Goal: Task Accomplishment & Management: Use online tool/utility

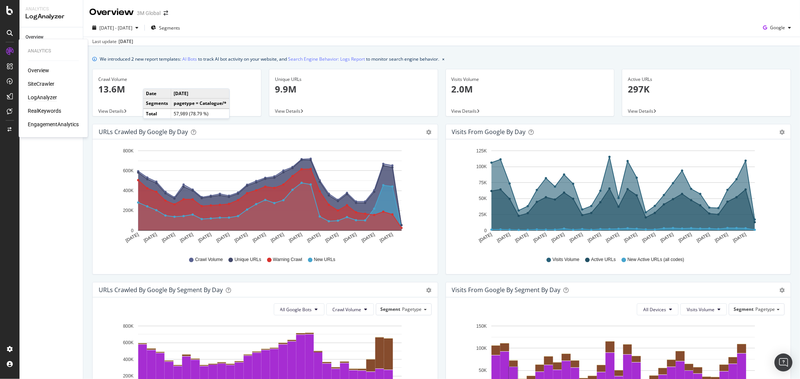
click at [45, 84] on div "SiteCrawler" at bounding box center [41, 84] width 27 height 7
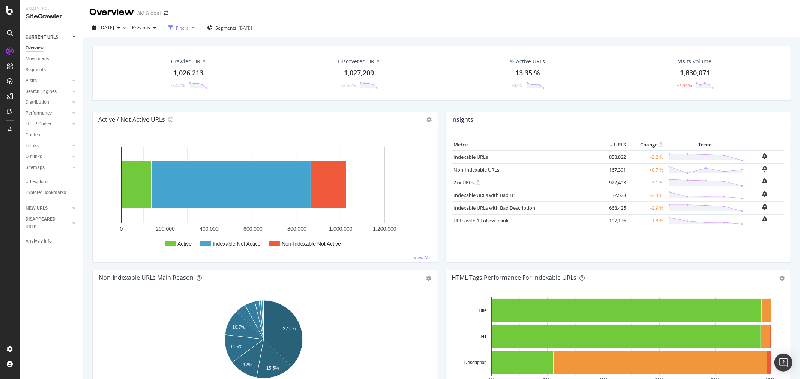
click at [198, 30] on div "Filters" at bounding box center [181, 27] width 32 height 11
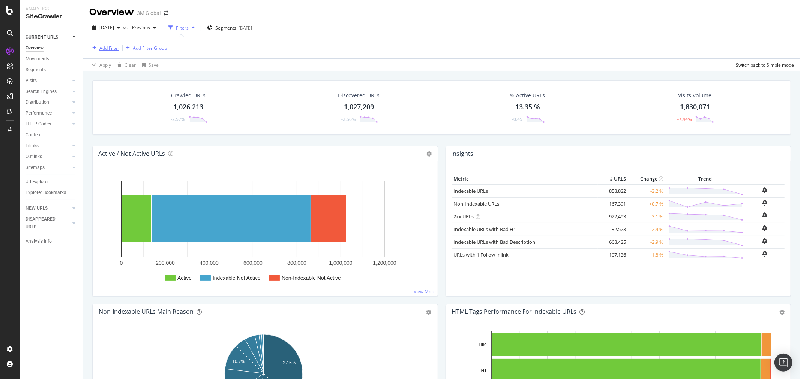
click at [109, 47] on div "Add Filter" at bounding box center [109, 48] width 20 height 6
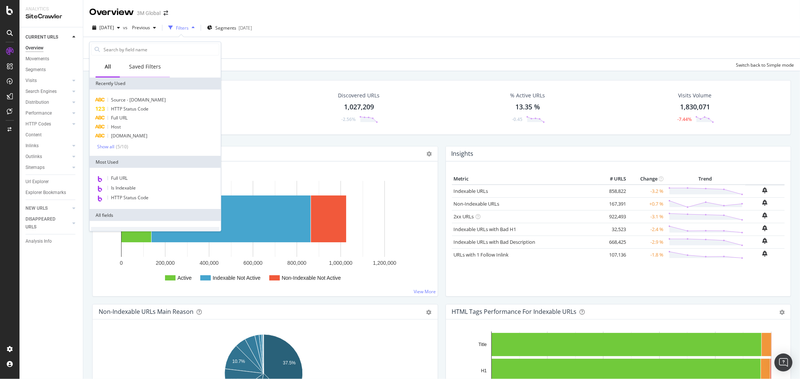
click at [144, 66] on div "Saved Filters" at bounding box center [145, 66] width 32 height 7
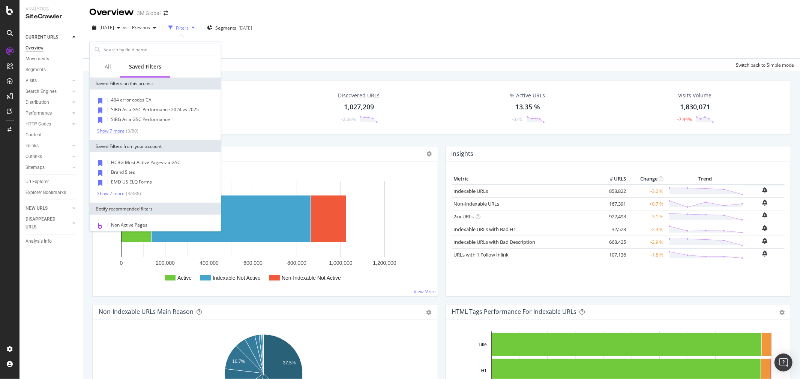
click at [119, 129] on div "Show 7 more" at bounding box center [110, 131] width 27 height 5
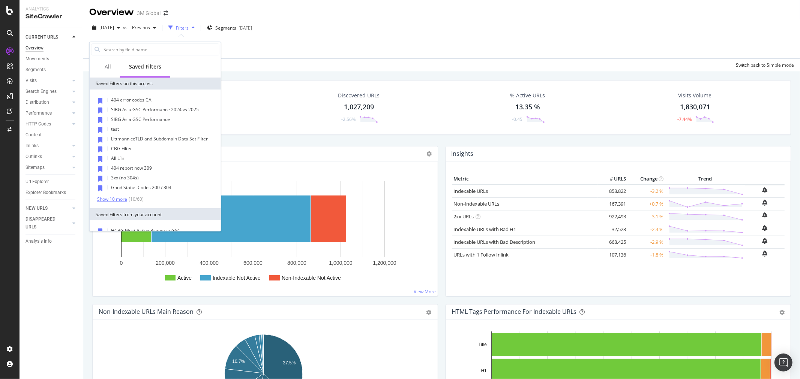
click at [118, 198] on div "Show 10 more" at bounding box center [112, 199] width 30 height 5
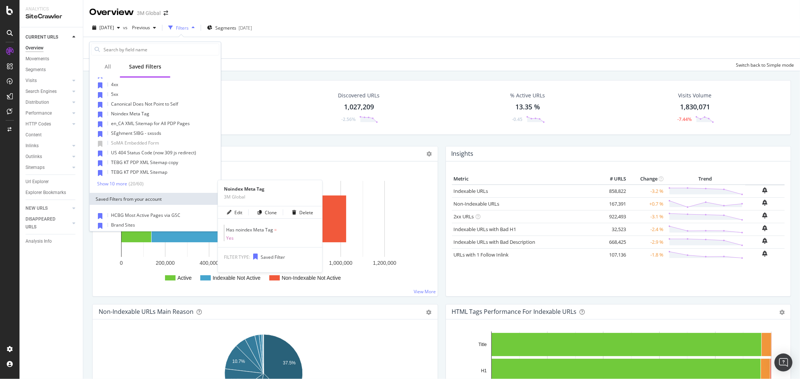
scroll to position [166, 0]
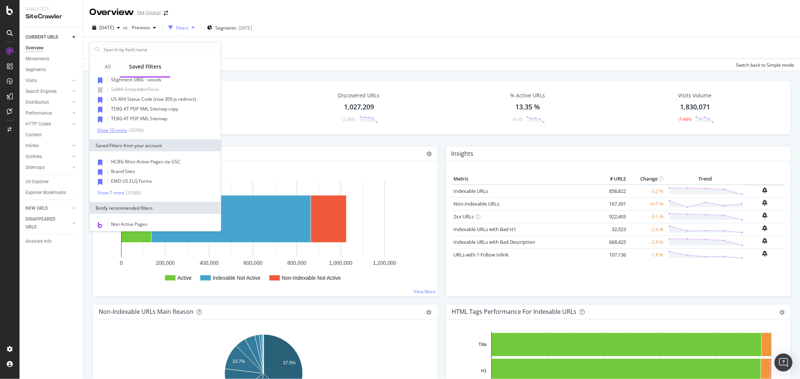
click at [114, 129] on div "Show 10 more" at bounding box center [112, 130] width 30 height 5
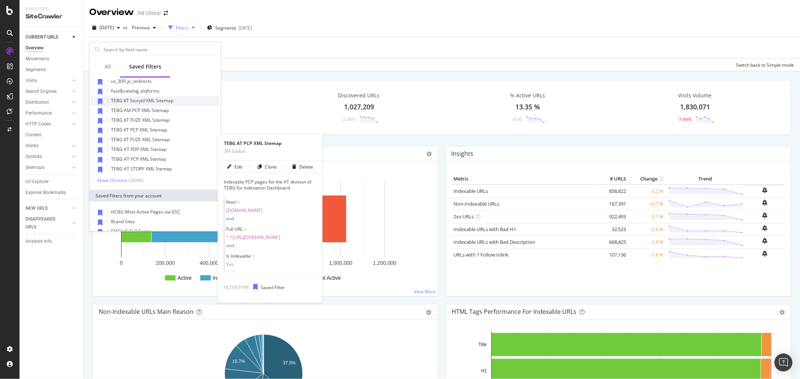
scroll to position [250, 0]
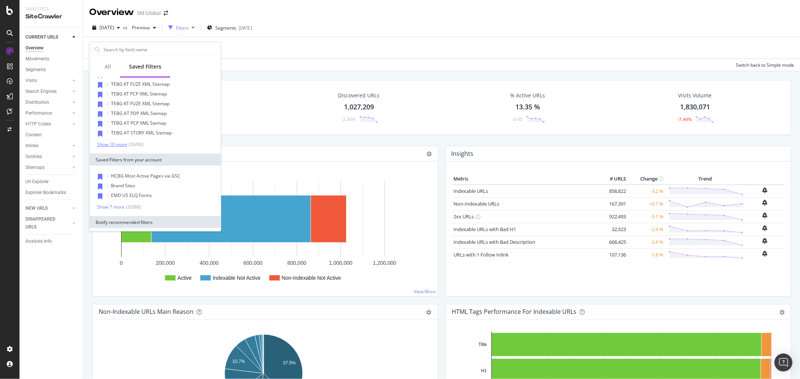
click at [117, 142] on div "Show 10 more" at bounding box center [112, 144] width 30 height 5
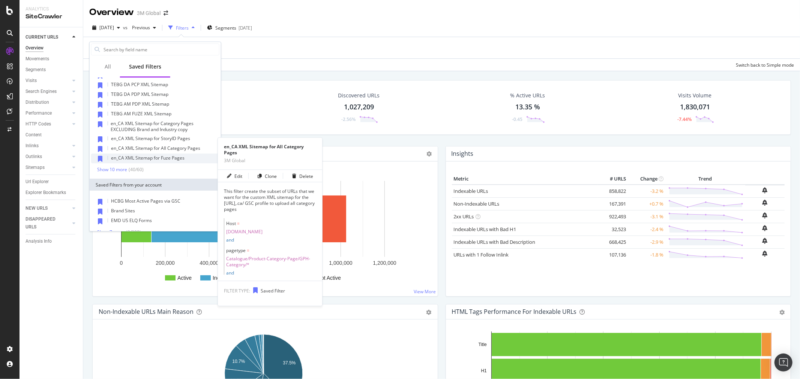
scroll to position [333, 0]
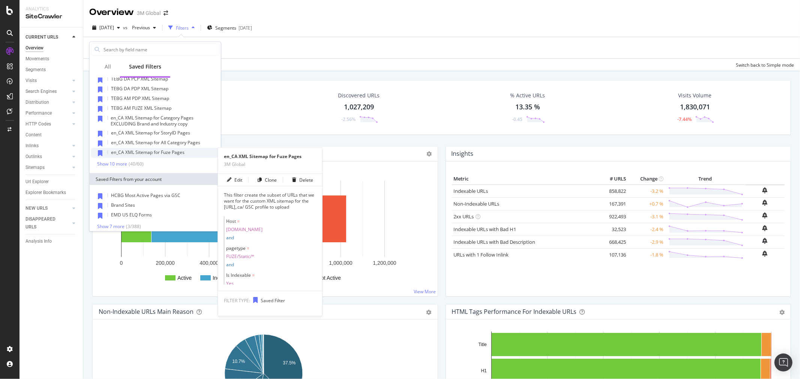
click at [175, 153] on span "en_CA XML Sitemap for Fuze Pages" at bounding box center [147, 152] width 73 height 6
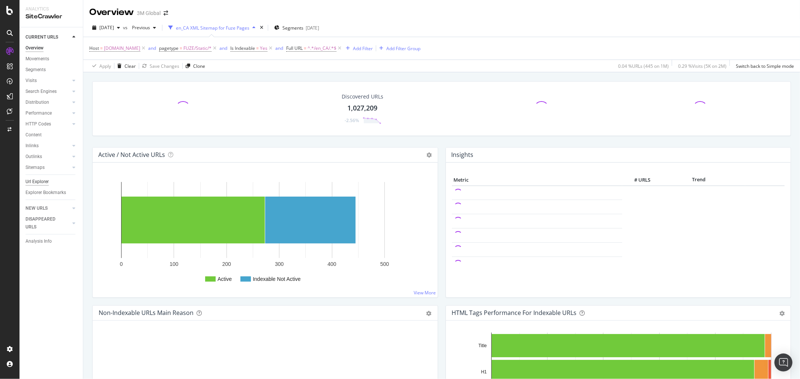
click at [33, 181] on div "Url Explorer" at bounding box center [36, 182] width 23 height 8
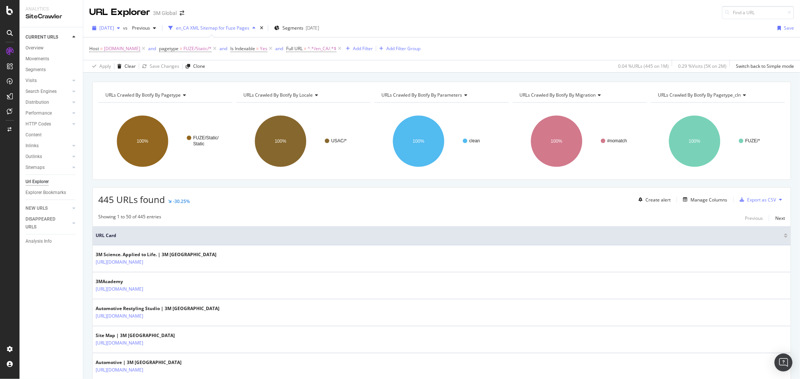
click at [123, 28] on div "button" at bounding box center [118, 28] width 9 height 4
click at [124, 71] on div "[DATE]" at bounding box center [120, 69] width 40 height 7
click at [779, 200] on icon at bounding box center [780, 200] width 3 height 4
click at [749, 198] on span "Export XML Sitemaps" at bounding box center [741, 200] width 44 height 7
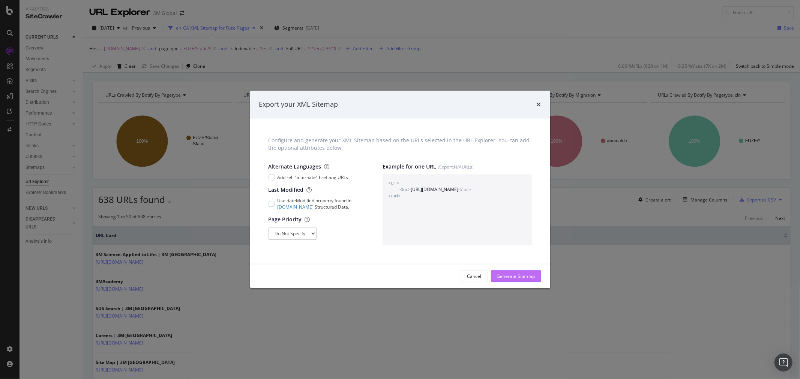
click at [529, 278] on div "Generate Sitemap" at bounding box center [516, 276] width 38 height 6
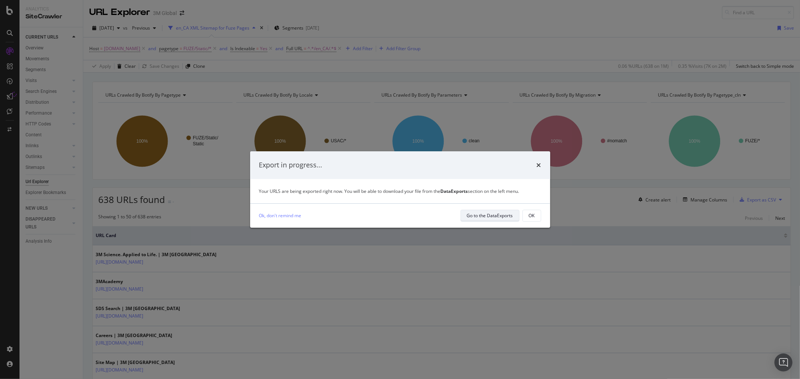
click at [502, 213] on div "Go to the DataExports" at bounding box center [490, 216] width 46 height 6
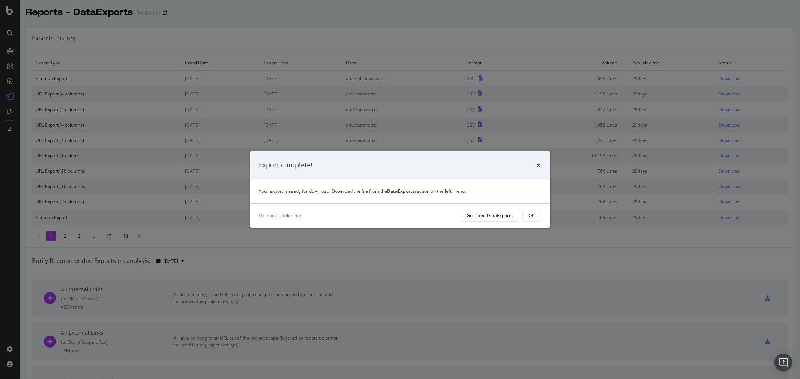
drag, startPoint x: 528, startPoint y: 216, endPoint x: 616, endPoint y: 188, distance: 92.2
click at [529, 216] on div "OK" at bounding box center [532, 216] width 6 height 6
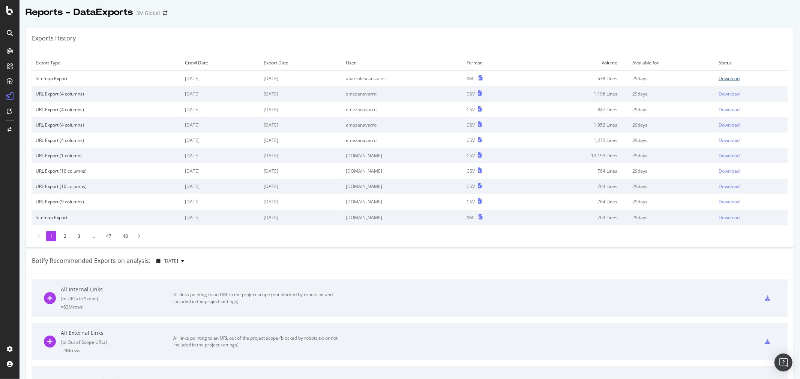
click at [720, 79] on div "Download" at bounding box center [728, 78] width 21 height 6
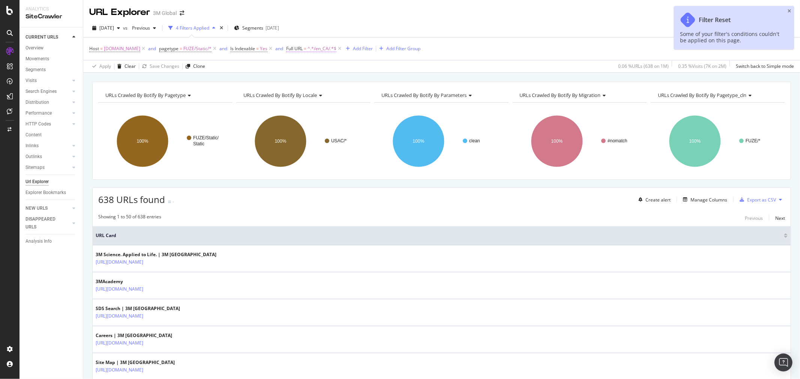
click at [324, 49] on span "^.*/en_CA/.*$" at bounding box center [321, 48] width 29 height 10
click at [305, 79] on input "/en_CA/" at bounding box center [331, 80] width 71 height 12
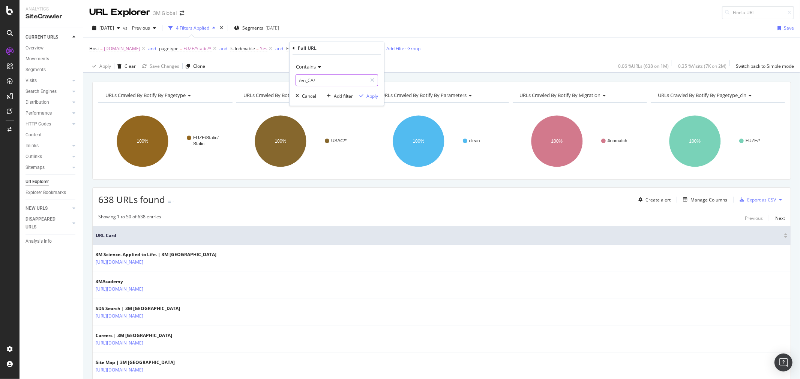
click at [305, 82] on input "/en_CA/" at bounding box center [331, 80] width 71 height 12
type input "/fr_CA/"
click at [371, 95] on div "Apply" at bounding box center [372, 96] width 12 height 6
click at [779, 199] on icon at bounding box center [780, 200] width 3 height 4
click at [757, 199] on span "Export XML Sitemaps" at bounding box center [741, 200] width 44 height 7
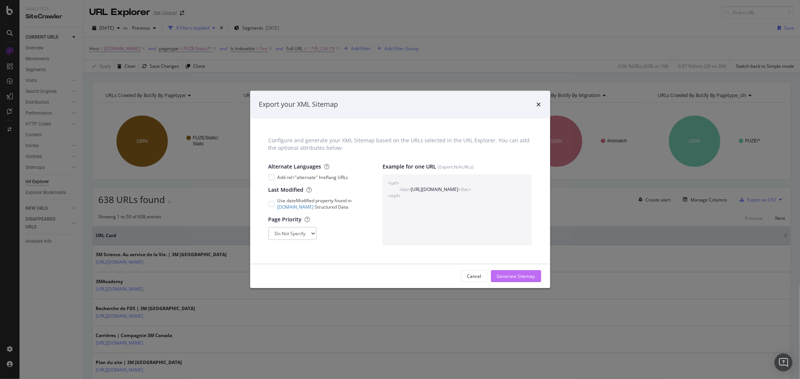
click at [530, 275] on div "Generate Sitemap" at bounding box center [516, 276] width 38 height 6
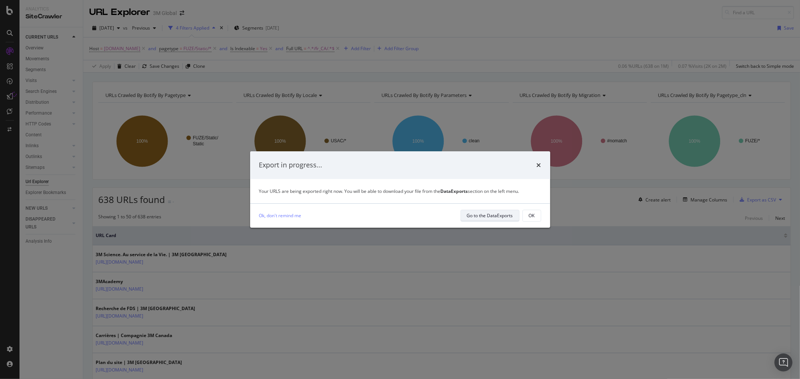
click at [504, 216] on div "Go to the DataExports" at bounding box center [490, 216] width 46 height 6
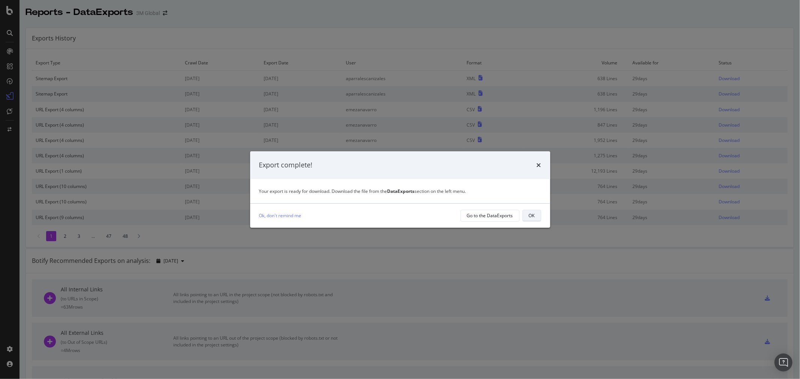
click at [530, 215] on div "OK" at bounding box center [532, 216] width 6 height 6
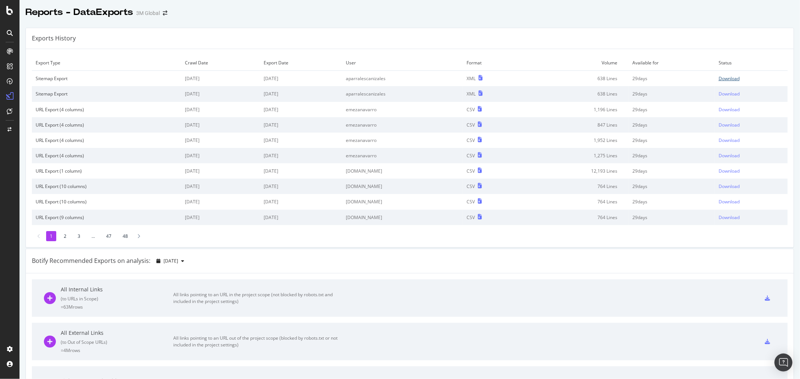
click at [719, 77] on div "Download" at bounding box center [728, 78] width 21 height 6
click at [422, 39] on div "Exports History" at bounding box center [409, 38] width 767 height 21
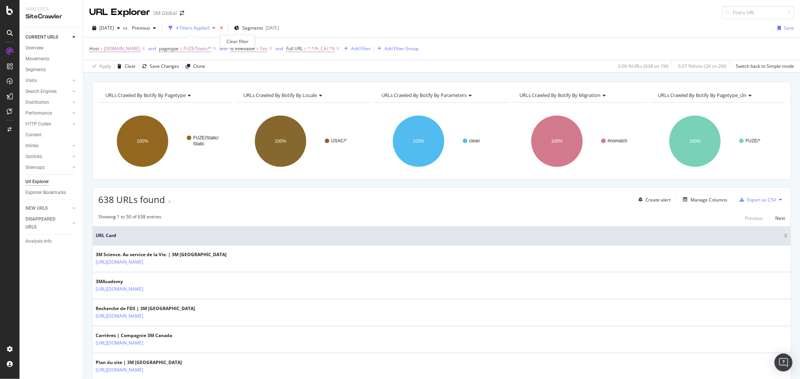
click at [223, 27] on icon "times" at bounding box center [221, 28] width 3 height 4
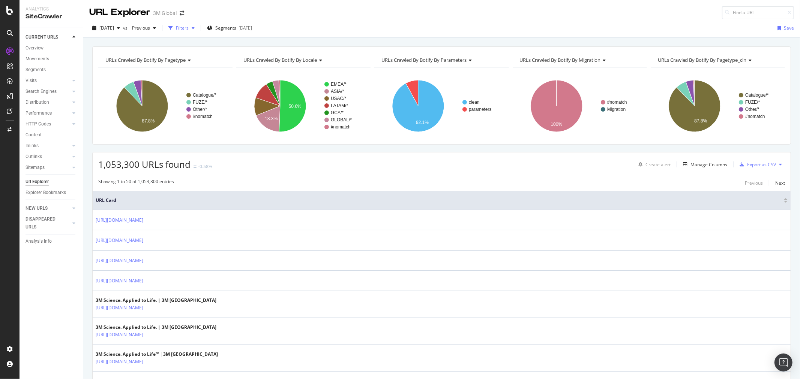
click at [189, 28] on div "Filters" at bounding box center [182, 28] width 13 height 6
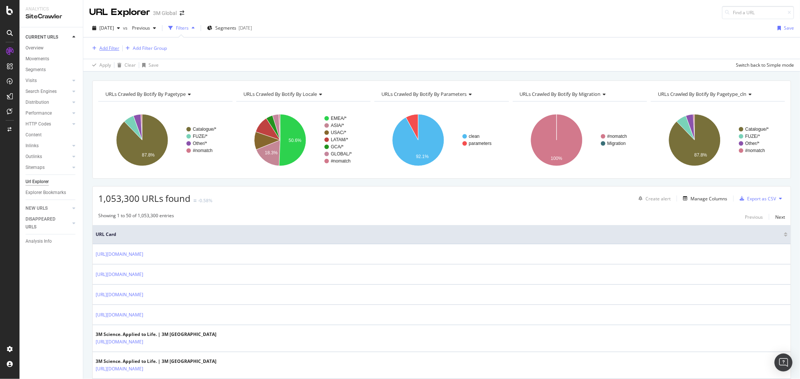
click at [106, 48] on div "Add Filter" at bounding box center [109, 48] width 20 height 6
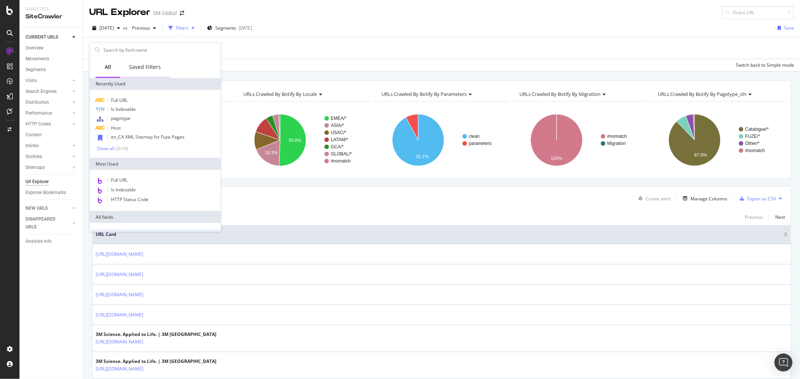
click at [139, 64] on div "Saved Filters" at bounding box center [145, 66] width 32 height 7
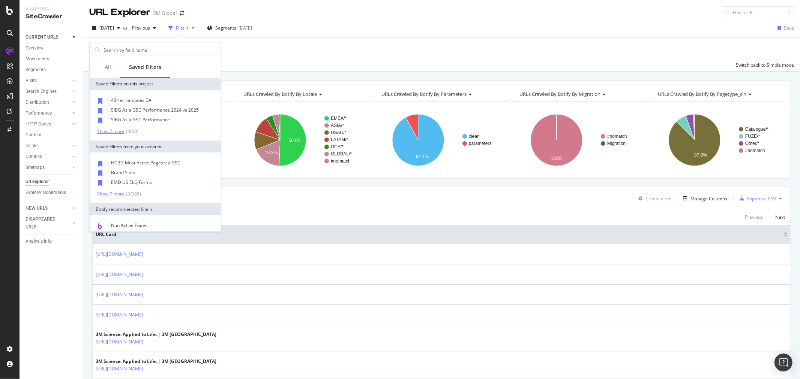
click at [115, 132] on div "Show 7 more" at bounding box center [110, 131] width 27 height 5
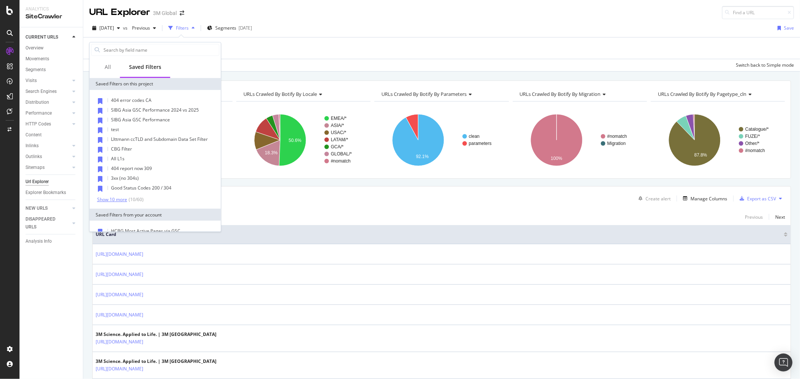
click at [113, 200] on div "Show 10 more" at bounding box center [112, 199] width 30 height 5
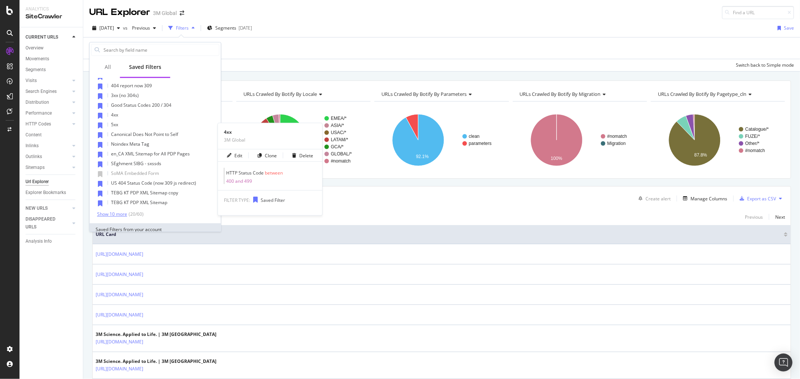
scroll to position [83, 0]
click at [116, 212] on div "Show 10 more" at bounding box center [112, 213] width 30 height 5
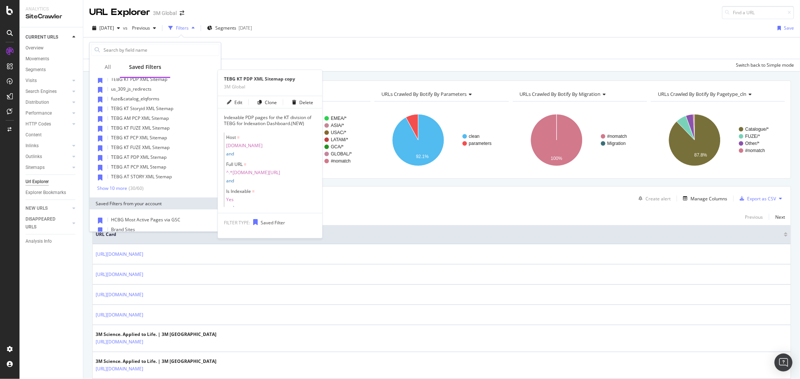
scroll to position [208, 0]
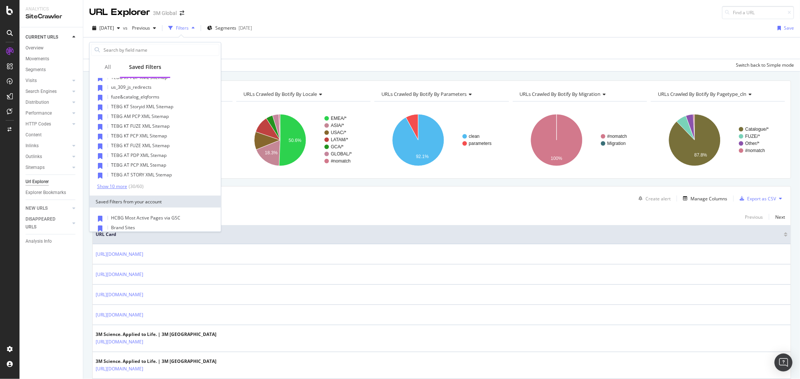
click at [123, 185] on div "Show 10 more" at bounding box center [112, 186] width 30 height 5
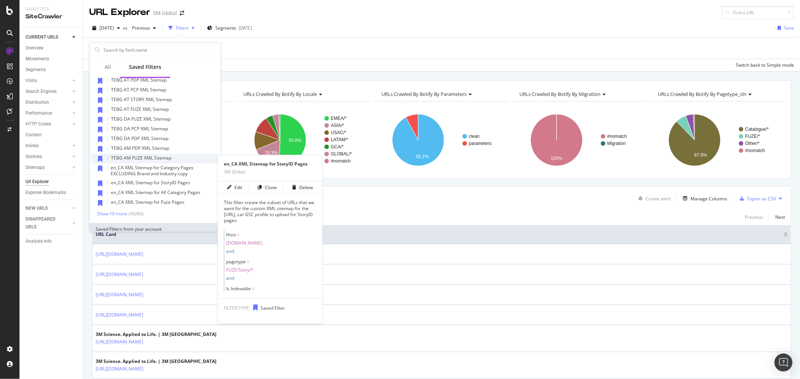
scroll to position [333, 0]
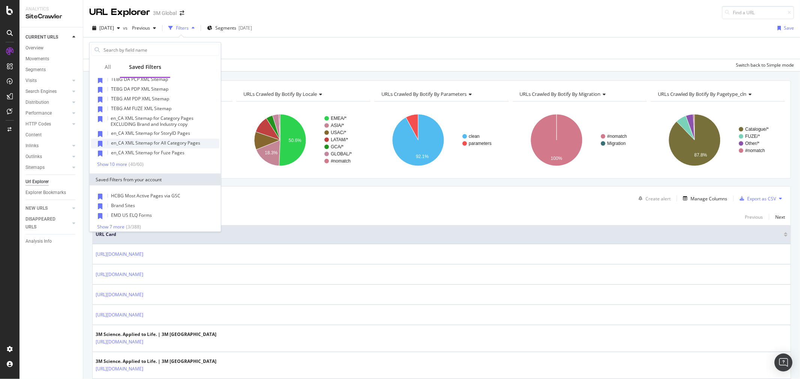
click at [192, 141] on span "en_CA XML Sitemap for All Category Pages" at bounding box center [155, 143] width 89 height 6
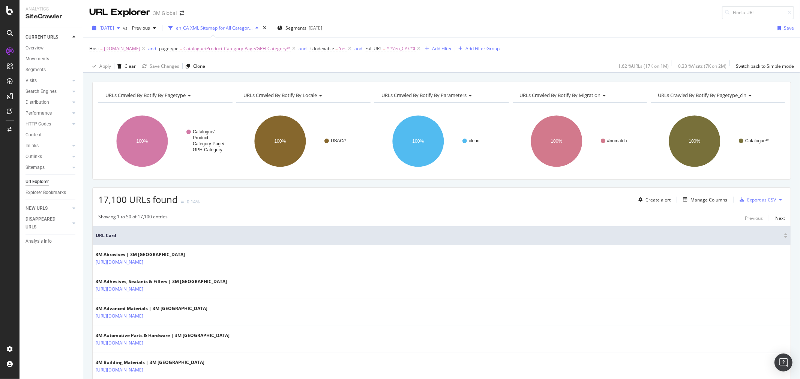
click at [114, 28] on span "[DATE]" at bounding box center [106, 28] width 15 height 6
click at [126, 56] on div "[DATE]" at bounding box center [120, 55] width 40 height 7
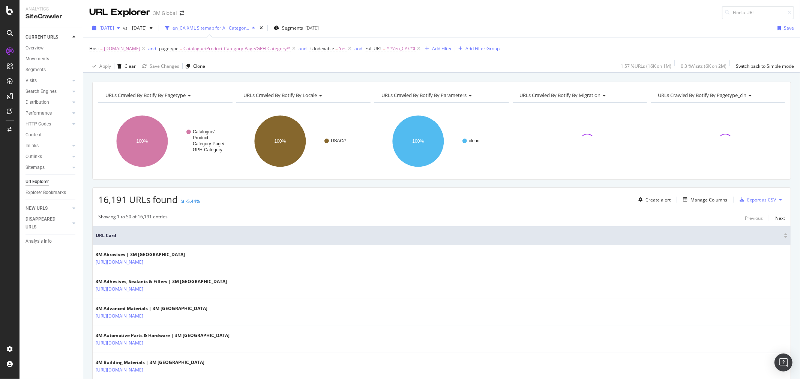
click at [120, 26] on icon "button" at bounding box center [118, 28] width 3 height 4
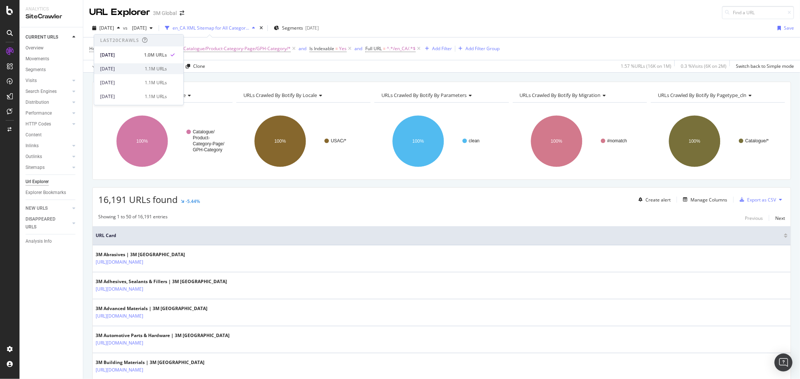
click at [122, 70] on div "[DATE]" at bounding box center [120, 69] width 40 height 7
click at [776, 199] on button at bounding box center [780, 200] width 9 height 12
click at [756, 201] on span "Export XML Sitemaps" at bounding box center [741, 200] width 44 height 7
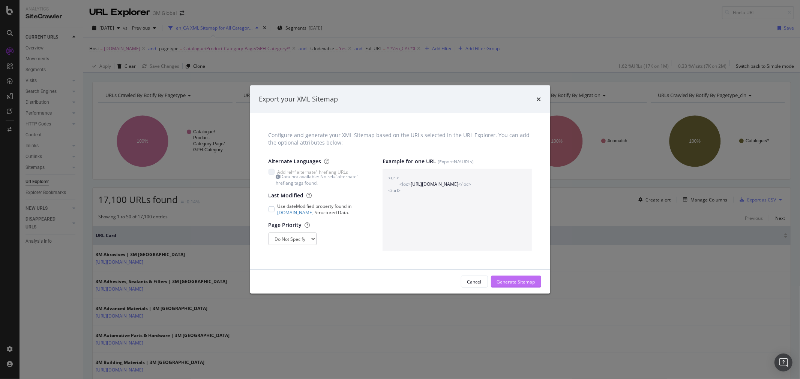
click at [532, 283] on div "Generate Sitemap" at bounding box center [516, 282] width 38 height 6
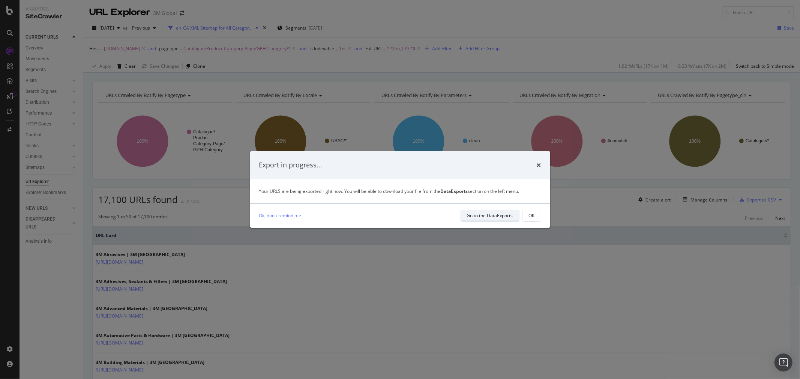
click at [502, 218] on div "Go to the DataExports" at bounding box center [490, 216] width 46 height 6
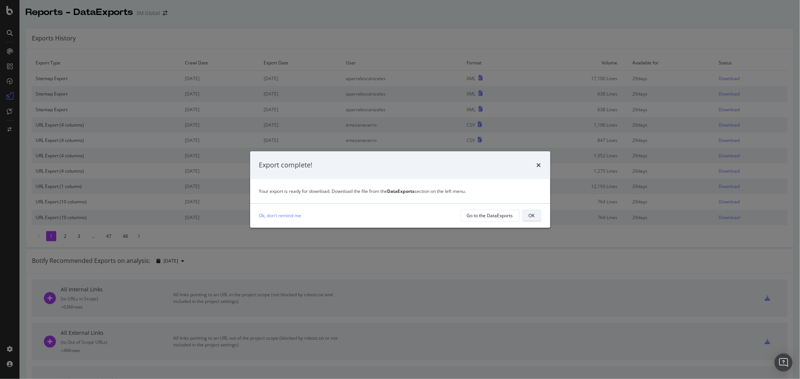
click at [527, 216] on button "OK" at bounding box center [531, 216] width 19 height 12
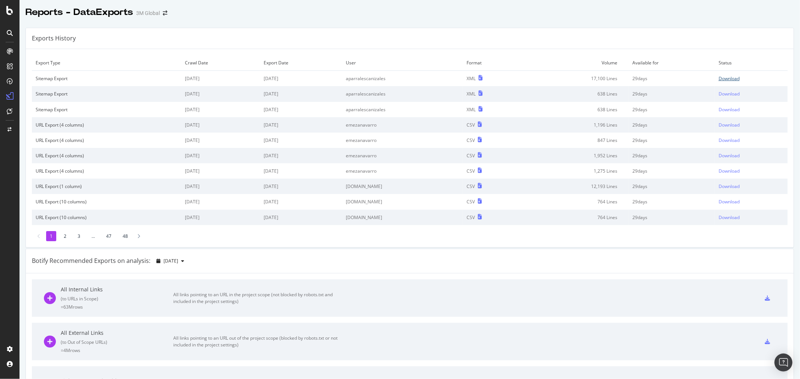
click at [723, 76] on div "Download" at bounding box center [728, 78] width 21 height 6
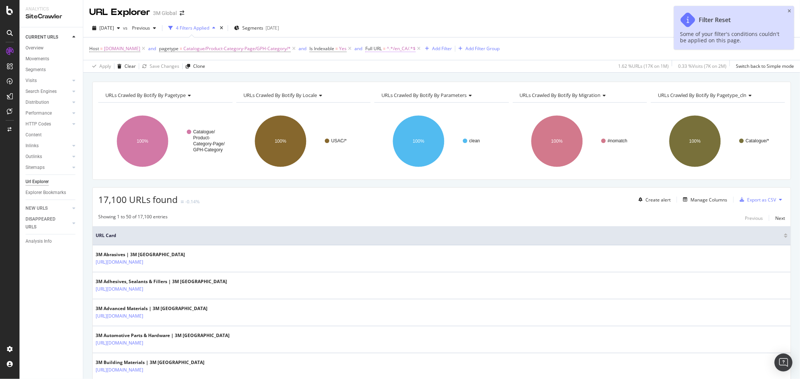
click at [394, 46] on span "^.*/en_CA/.*$" at bounding box center [400, 48] width 29 height 10
click at [383, 79] on input "/en_CA/" at bounding box center [409, 80] width 71 height 12
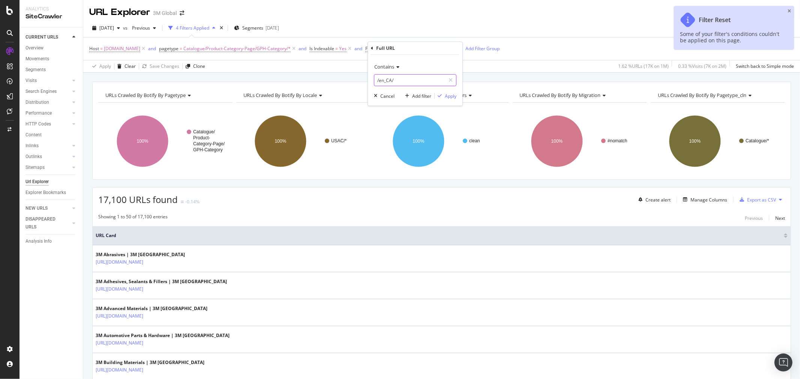
click at [383, 79] on input "/en_CA/" at bounding box center [409, 80] width 71 height 12
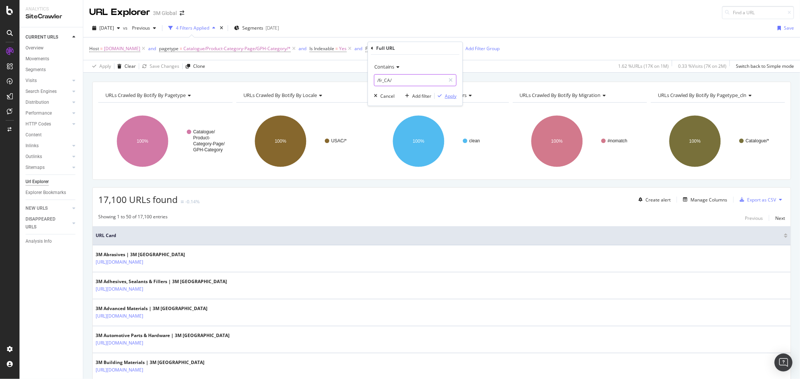
type input "/fr_CA/"
click at [451, 99] on div "Apply" at bounding box center [451, 96] width 12 height 6
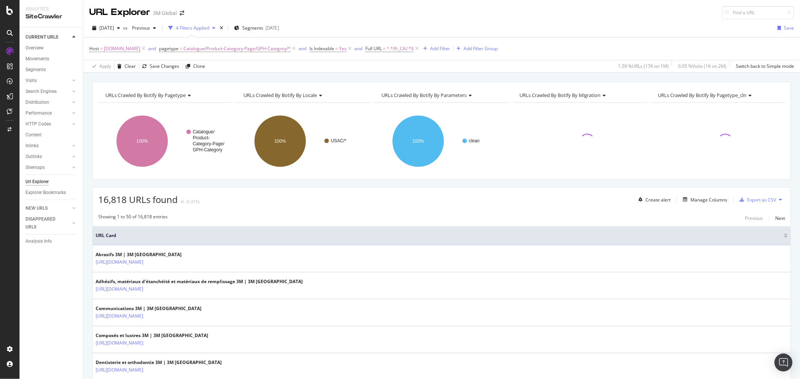
click at [779, 199] on icon at bounding box center [780, 200] width 3 height 4
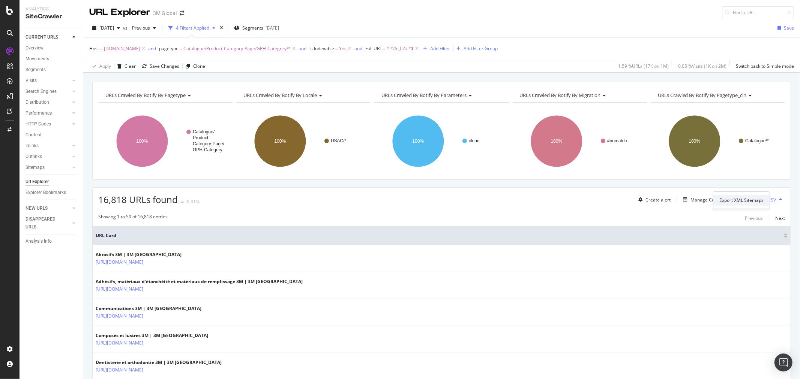
click at [750, 197] on span "Export XML Sitemaps" at bounding box center [741, 200] width 44 height 7
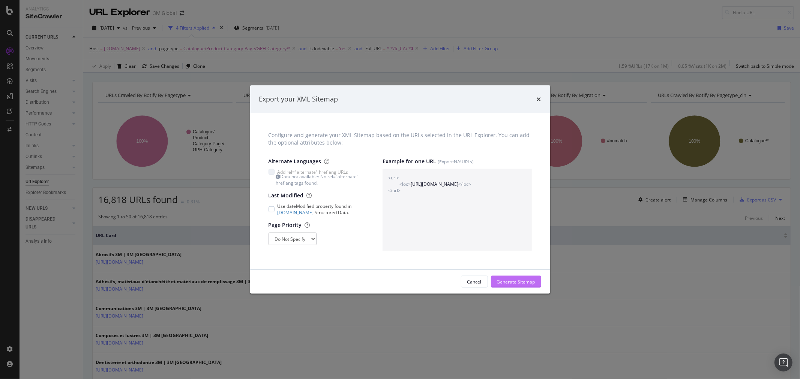
click at [516, 280] on div "Generate Sitemap" at bounding box center [516, 282] width 38 height 6
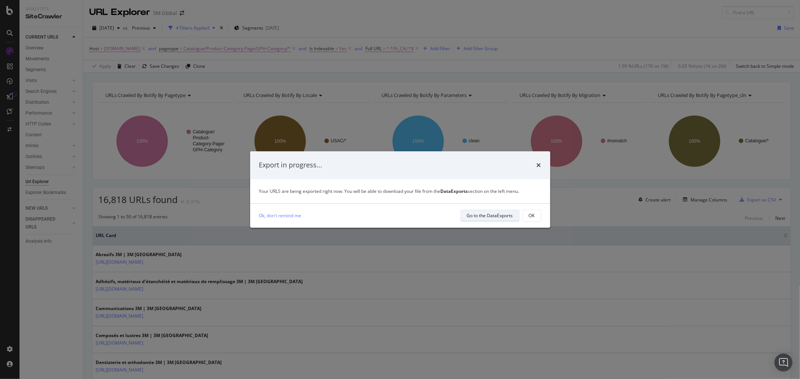
click at [497, 217] on div "Go to the DataExports" at bounding box center [490, 216] width 46 height 6
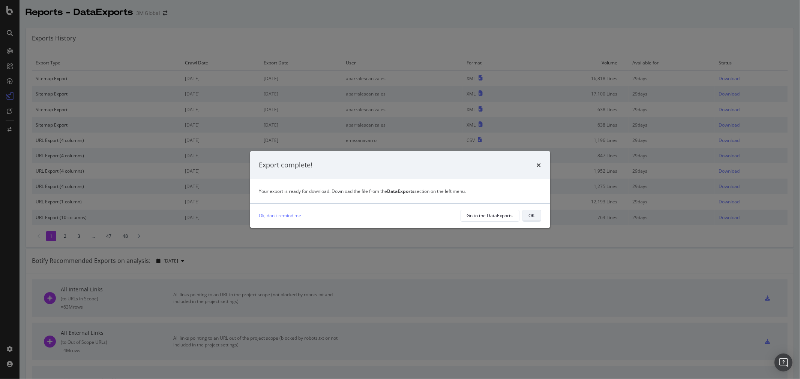
click at [529, 216] on div "OK" at bounding box center [532, 216] width 6 height 6
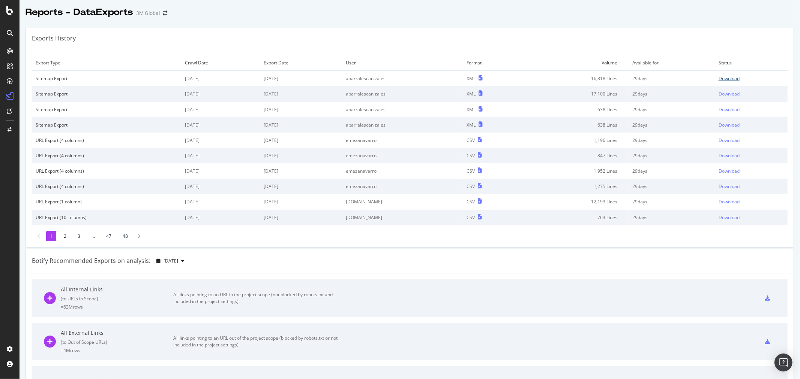
click at [725, 78] on div "Download" at bounding box center [728, 78] width 21 height 6
drag, startPoint x: 447, startPoint y: 49, endPoint x: 336, endPoint y: 19, distance: 115.1
click at [447, 49] on div "Export Type Crawl Date Export Date User Format Volume Available for Status Site…" at bounding box center [409, 148] width 767 height 198
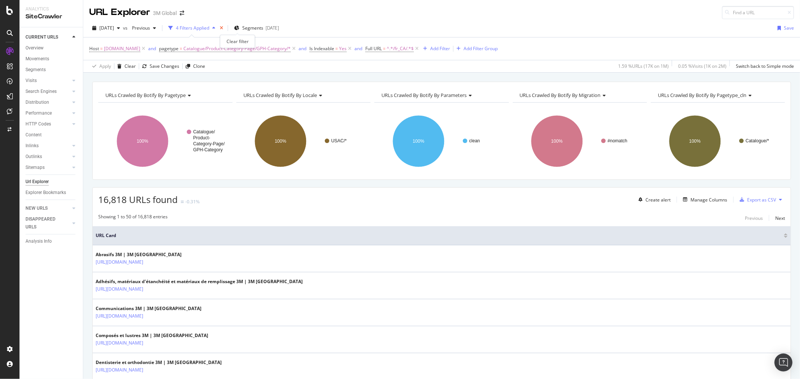
click at [223, 29] on icon "times" at bounding box center [221, 28] width 3 height 4
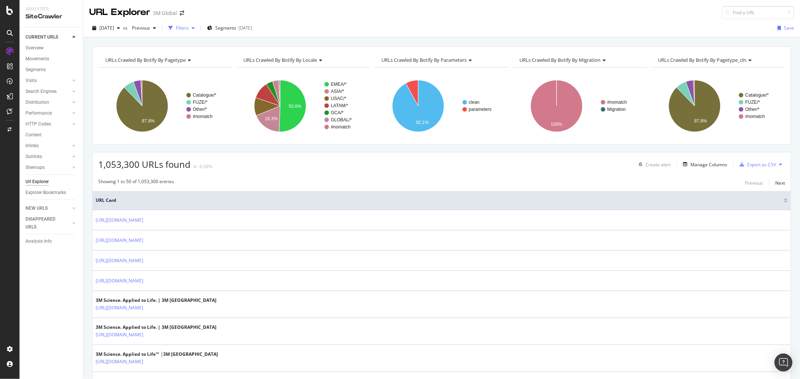
click at [189, 27] on div "Filters" at bounding box center [182, 28] width 13 height 6
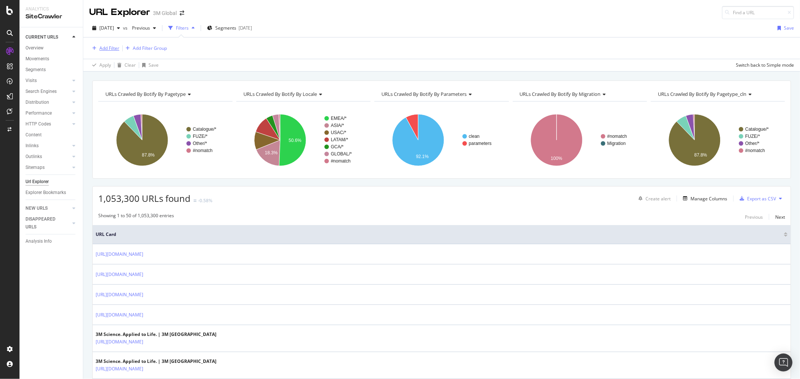
click at [111, 46] on div "Add Filter" at bounding box center [109, 48] width 20 height 6
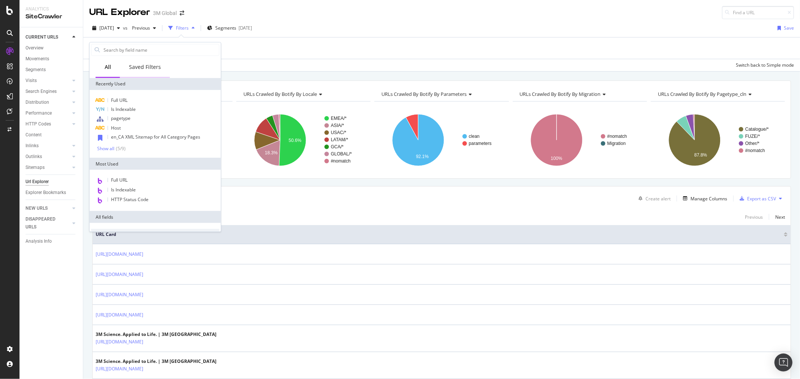
click at [143, 67] on div "Saved Filters" at bounding box center [145, 66] width 32 height 7
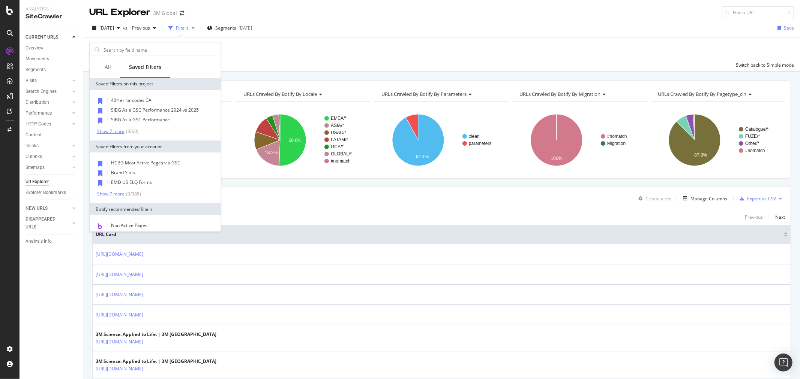
click at [108, 132] on div "Show 7 more" at bounding box center [110, 131] width 27 height 5
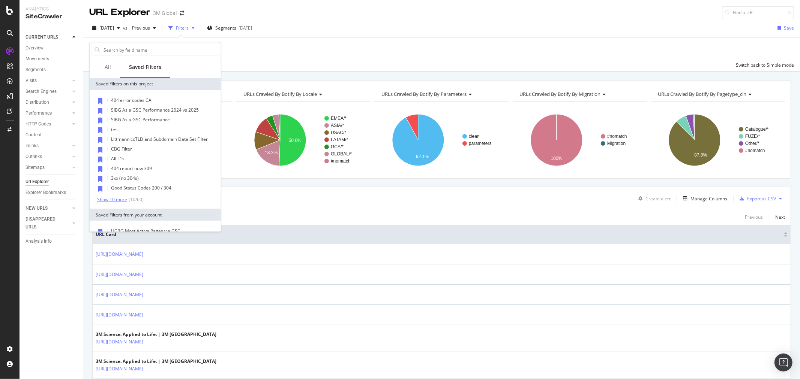
click at [115, 198] on div "Show 10 more" at bounding box center [112, 199] width 30 height 5
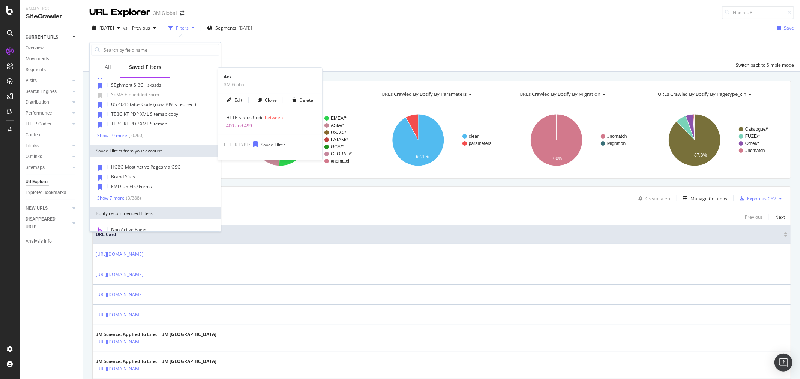
scroll to position [166, 0]
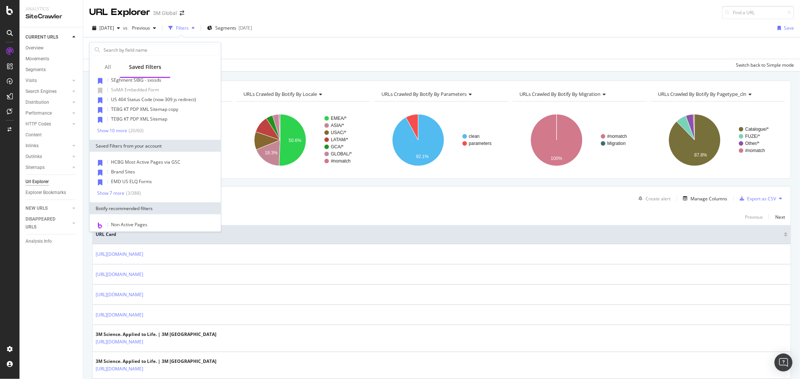
click at [117, 126] on div "404 error codes CA SIBG Asia GSC Performance 2024 vs 2025 SIBG Asia GSC Perform…" at bounding box center [155, 32] width 128 height 204
click at [117, 129] on div "Show 10 more" at bounding box center [112, 130] width 30 height 5
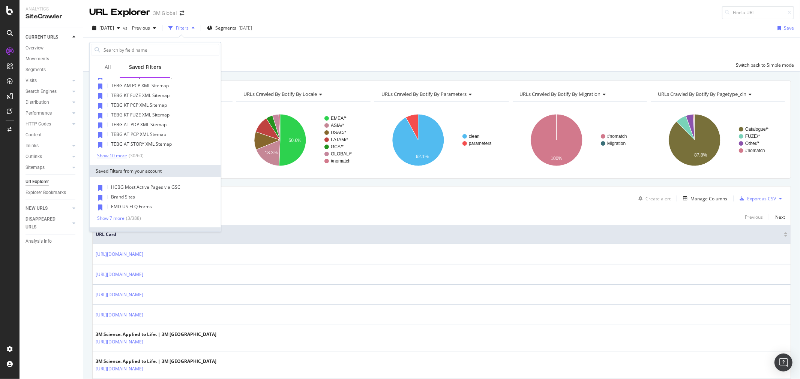
scroll to position [291, 0]
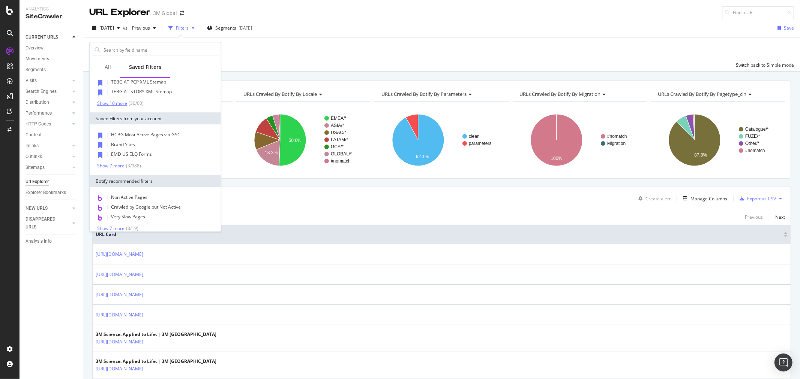
click at [119, 101] on div "Show 10 more" at bounding box center [112, 103] width 30 height 5
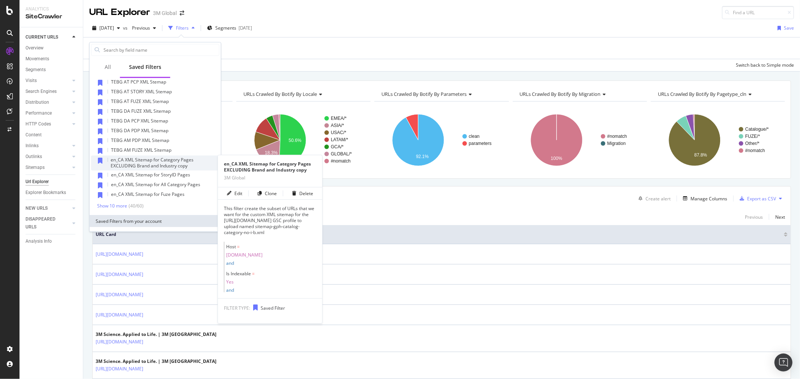
click at [177, 159] on span "en_CA XML Sitemap for Category Pages EXCLUDING Brand and Industry copy" at bounding box center [152, 163] width 83 height 12
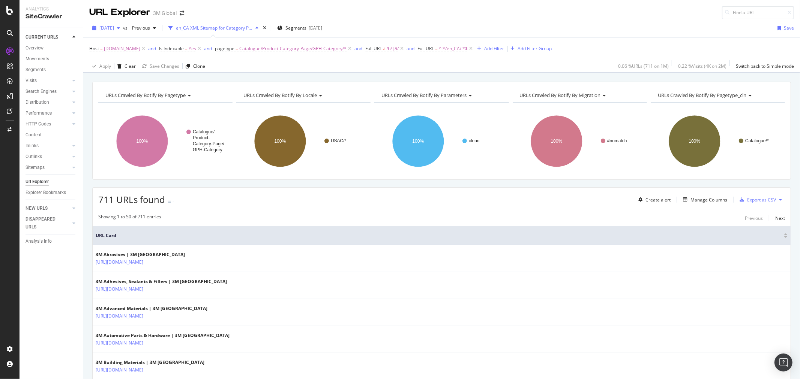
click at [114, 28] on span "[DATE]" at bounding box center [106, 28] width 15 height 6
click at [129, 52] on div "[DATE]" at bounding box center [120, 55] width 40 height 7
click at [120, 27] on icon "button" at bounding box center [118, 28] width 3 height 4
click at [129, 70] on div "[DATE]" at bounding box center [120, 69] width 40 height 7
click at [776, 197] on button at bounding box center [780, 200] width 9 height 12
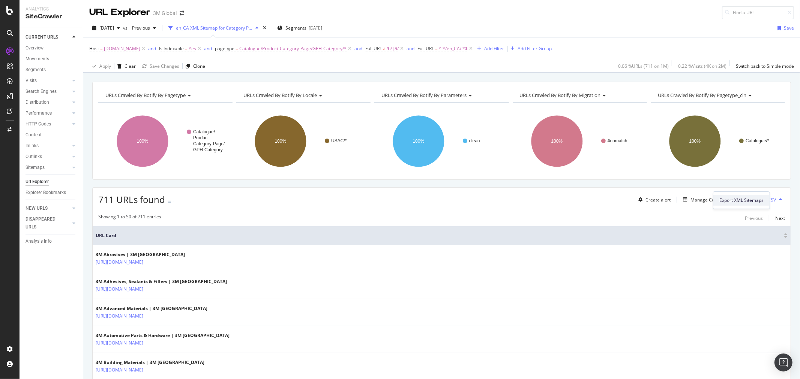
click at [751, 198] on span "Export XML Sitemaps" at bounding box center [741, 200] width 44 height 7
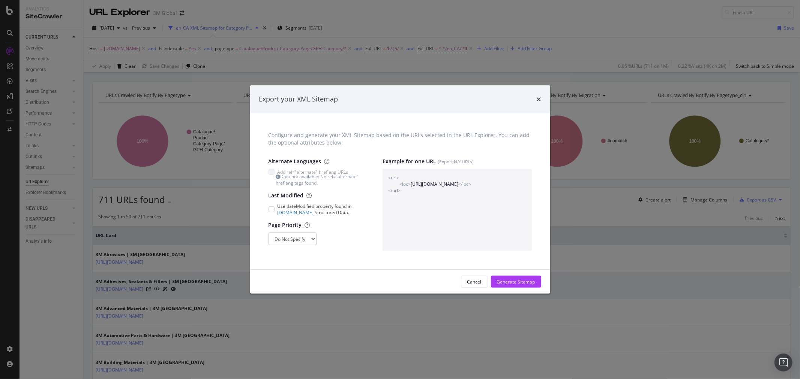
click at [517, 283] on div "Generate Sitemap" at bounding box center [516, 282] width 38 height 6
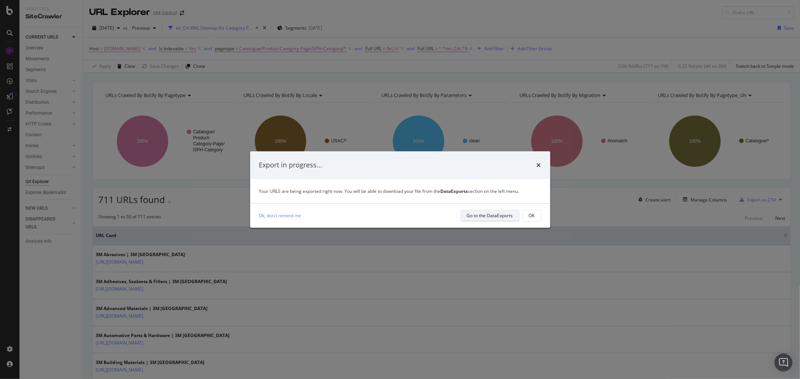
click at [496, 213] on div "Go to the DataExports" at bounding box center [490, 216] width 46 height 6
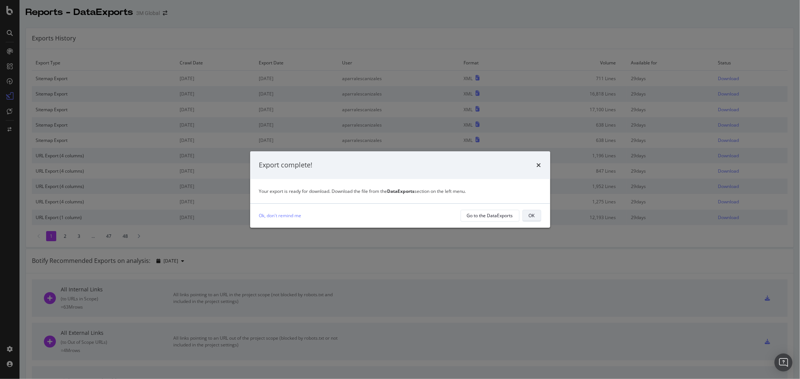
click at [531, 216] on div "OK" at bounding box center [532, 216] width 6 height 6
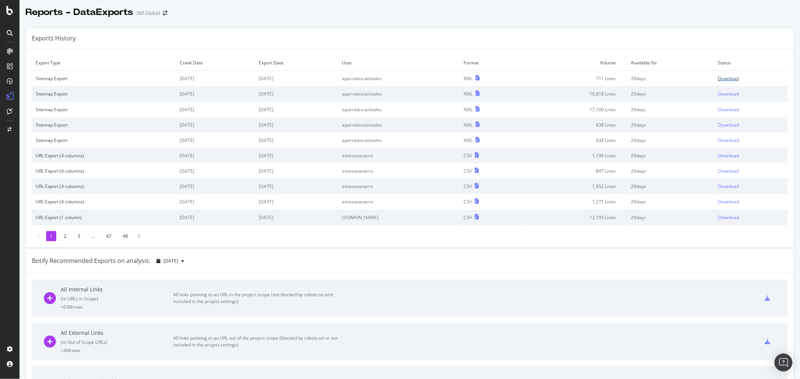
click at [722, 77] on div "Download" at bounding box center [727, 78] width 21 height 6
drag, startPoint x: 387, startPoint y: 40, endPoint x: 380, endPoint y: 40, distance: 6.7
click at [386, 40] on div "Exports History" at bounding box center [409, 38] width 767 height 21
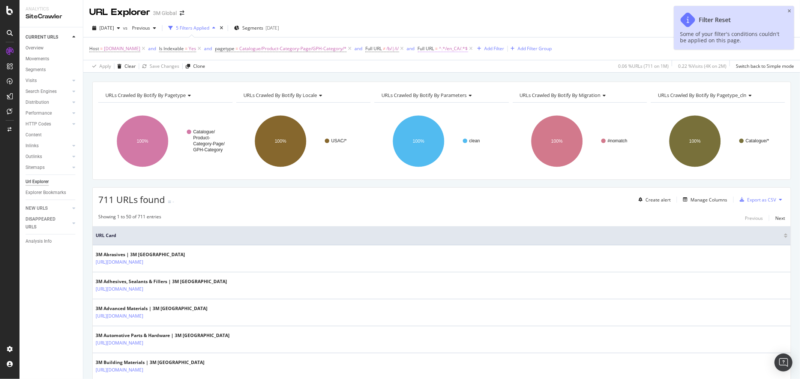
click at [458, 50] on span "^.*/en_CA/.*$" at bounding box center [453, 48] width 29 height 10
click at [436, 81] on input "/en_CA/" at bounding box center [463, 80] width 71 height 12
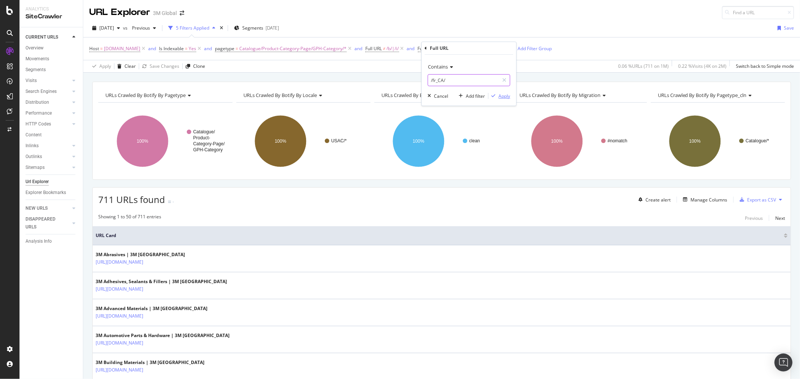
type input "/fr_CA/"
click at [504, 98] on div "Apply" at bounding box center [504, 96] width 12 height 6
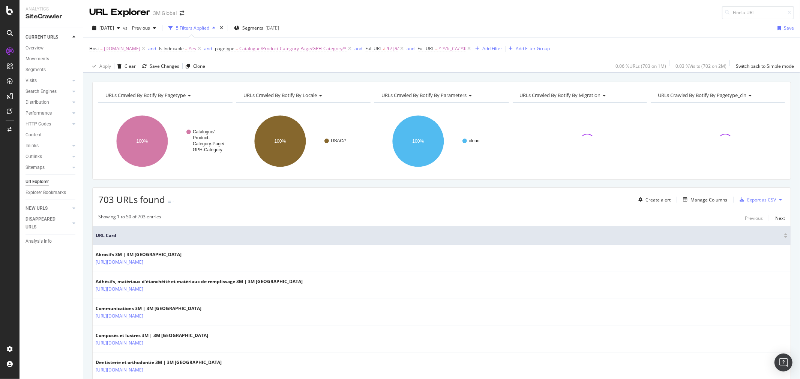
click at [779, 201] on icon at bounding box center [780, 200] width 3 height 4
click at [759, 203] on span "Export XML Sitemaps" at bounding box center [741, 200] width 44 height 7
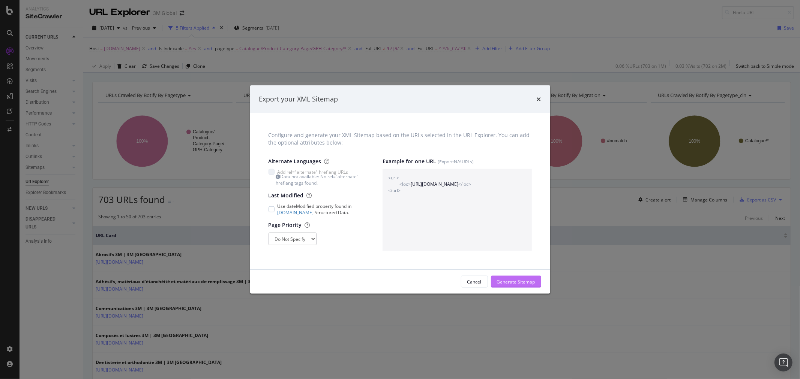
click at [522, 280] on div "Generate Sitemap" at bounding box center [516, 282] width 38 height 6
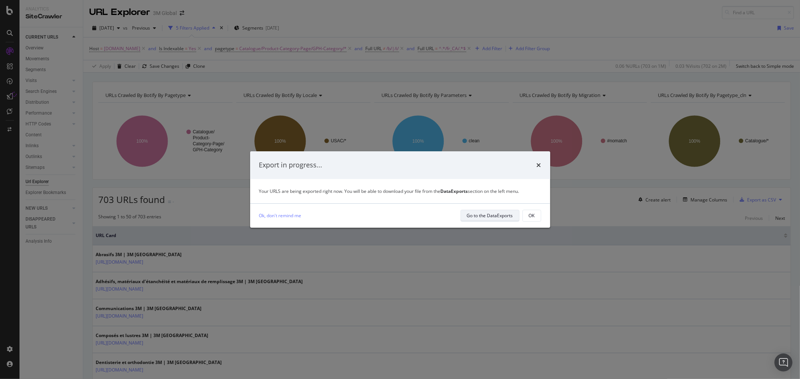
click at [505, 217] on div "Go to the DataExports" at bounding box center [490, 216] width 46 height 6
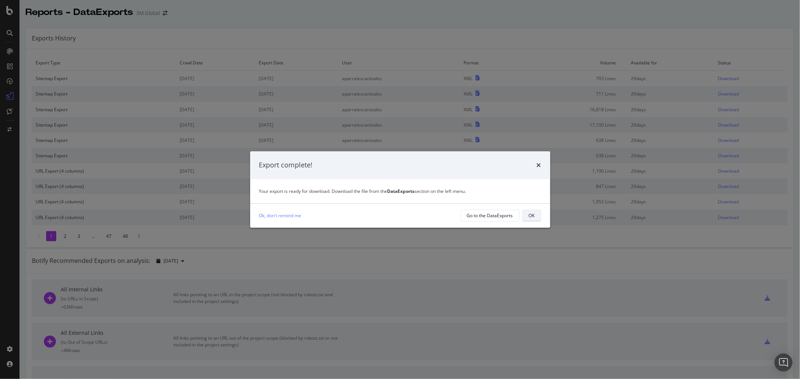
click at [531, 216] on div "OK" at bounding box center [532, 216] width 6 height 6
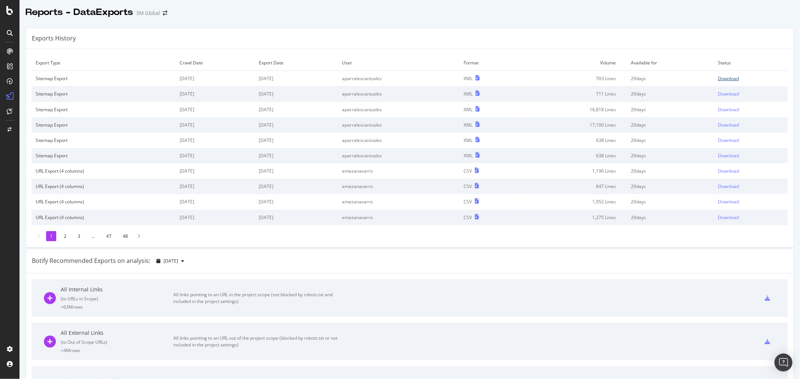
click at [723, 77] on div "Download" at bounding box center [727, 78] width 21 height 6
click at [392, 45] on div "Exports History" at bounding box center [409, 38] width 767 height 21
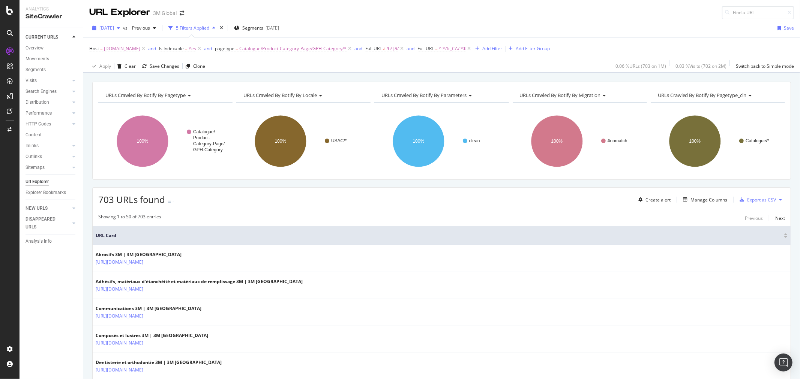
click at [123, 28] on div "button" at bounding box center [118, 28] width 9 height 4
click at [121, 55] on div "[DATE]" at bounding box center [120, 55] width 40 height 7
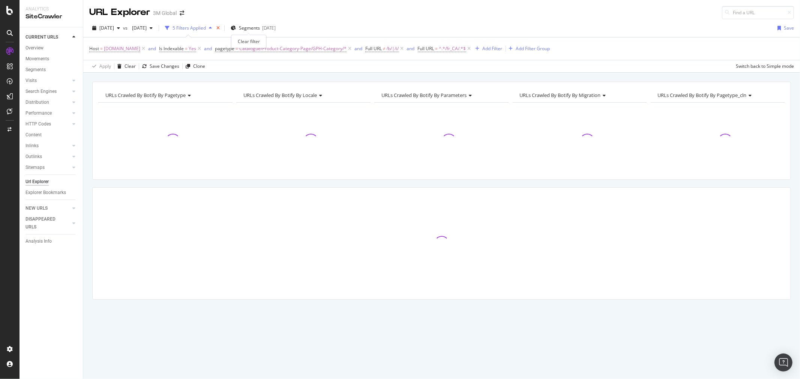
click at [220, 28] on icon "times" at bounding box center [217, 28] width 3 height 4
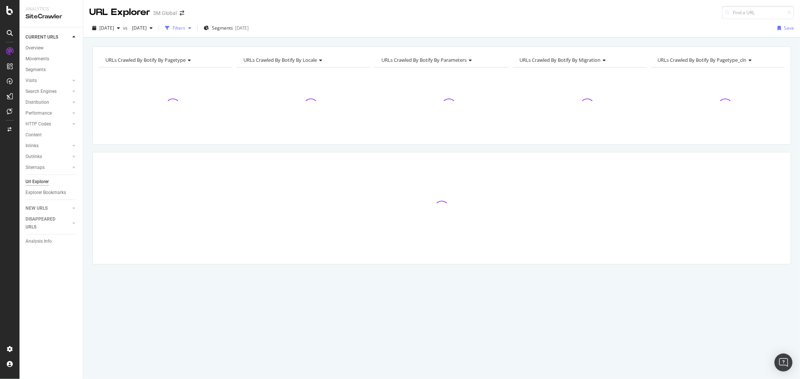
click at [185, 30] on div "Filters" at bounding box center [178, 28] width 13 height 6
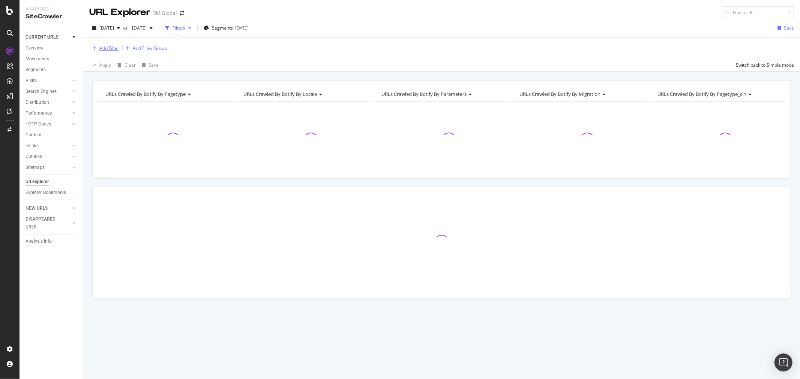
click at [109, 49] on div "Add Filter" at bounding box center [109, 48] width 20 height 6
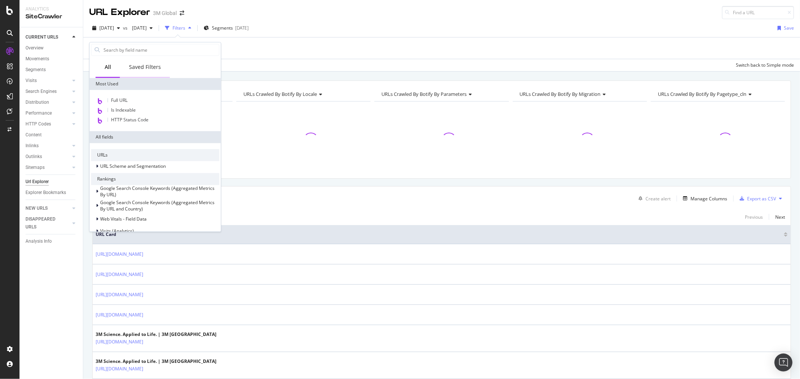
click at [145, 70] on div "Saved Filters" at bounding box center [145, 66] width 32 height 7
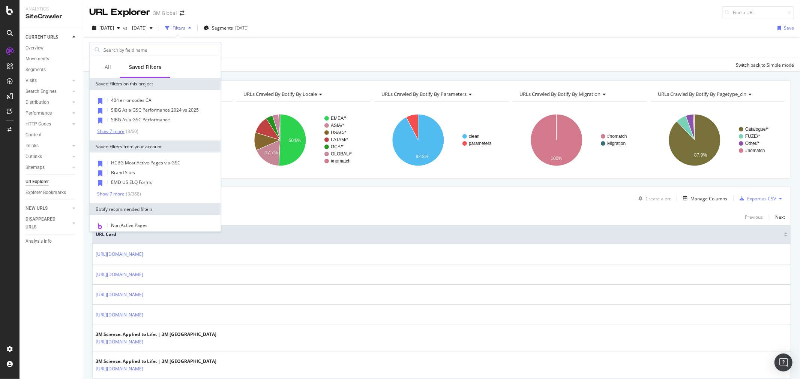
click at [117, 129] on div "Show 7 more" at bounding box center [110, 131] width 27 height 5
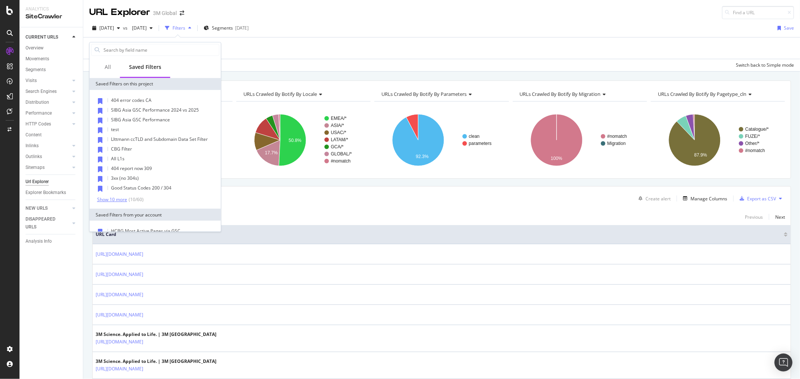
click at [115, 197] on div "Show 10 more" at bounding box center [112, 199] width 30 height 5
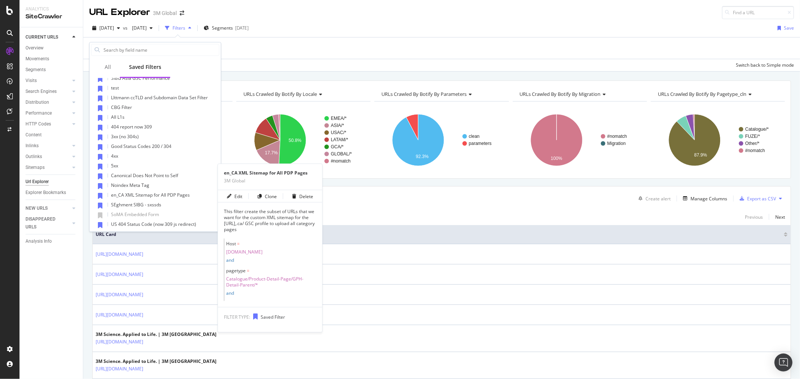
scroll to position [125, 0]
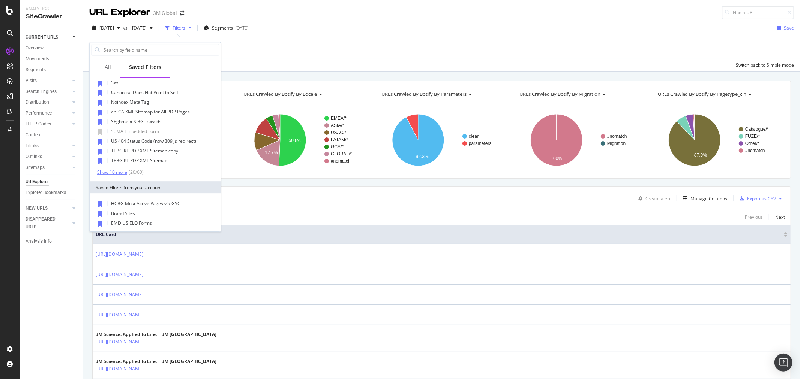
click at [119, 172] on div "Show 10 more" at bounding box center [112, 172] width 30 height 5
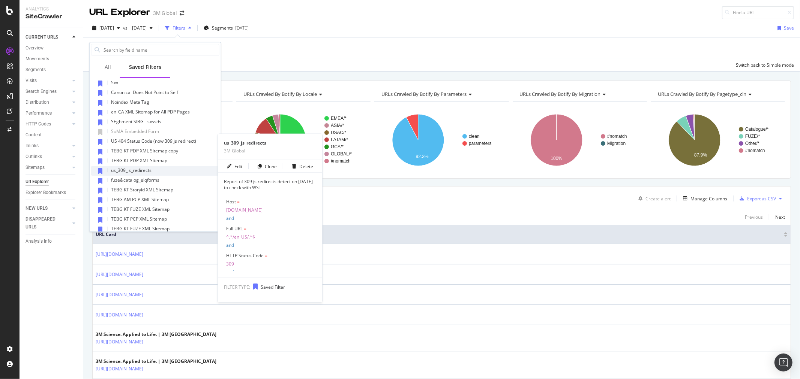
scroll to position [208, 0]
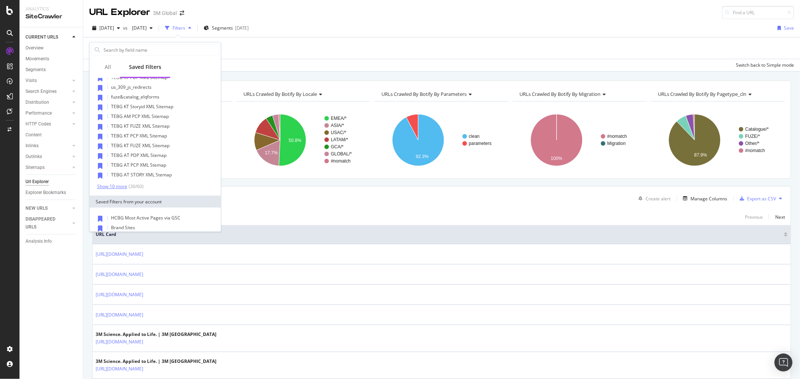
click at [118, 184] on div "Show 10 more" at bounding box center [112, 186] width 30 height 5
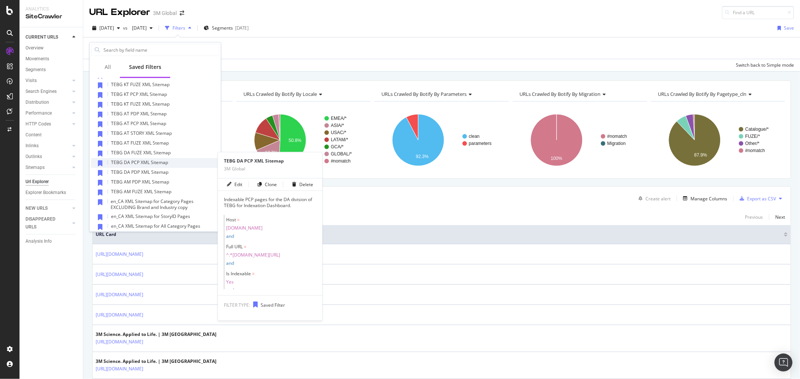
scroll to position [291, 0]
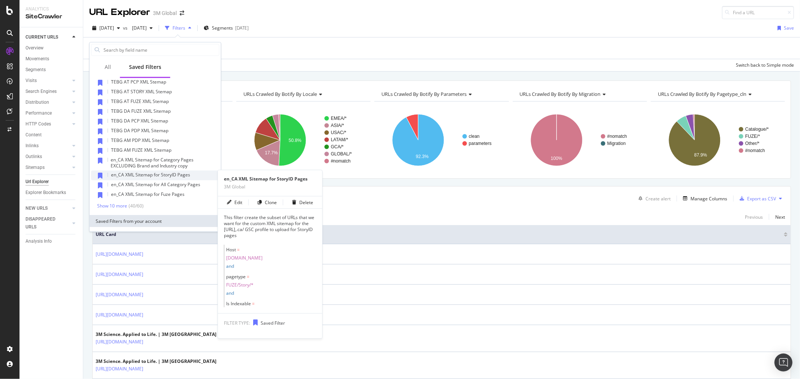
click at [185, 175] on span "en_CA XML Sitemap for StoryID Pages" at bounding box center [150, 175] width 79 height 6
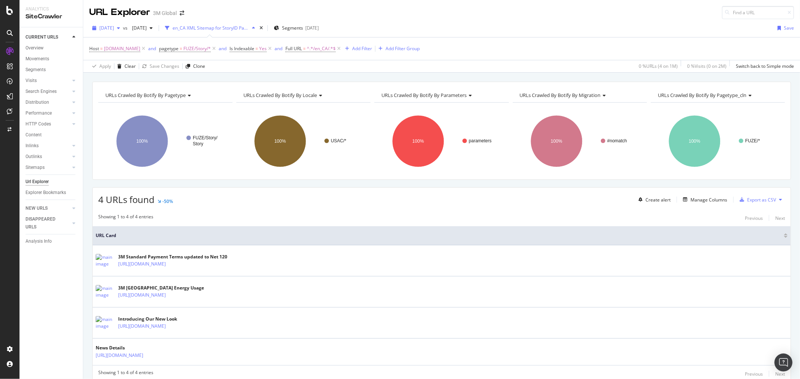
click at [114, 26] on span "[DATE]" at bounding box center [106, 28] width 15 height 6
click at [127, 66] on div "[DATE]" at bounding box center [120, 69] width 40 height 7
click at [117, 31] on div "[DATE]" at bounding box center [106, 27] width 34 height 11
click at [127, 57] on div "[DATE]" at bounding box center [120, 55] width 40 height 7
click at [779, 201] on icon at bounding box center [780, 200] width 3 height 4
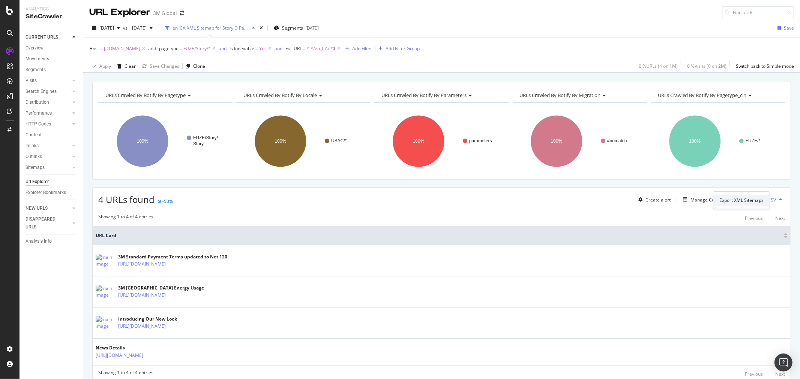
click at [756, 201] on span "Export XML Sitemaps" at bounding box center [741, 200] width 44 height 7
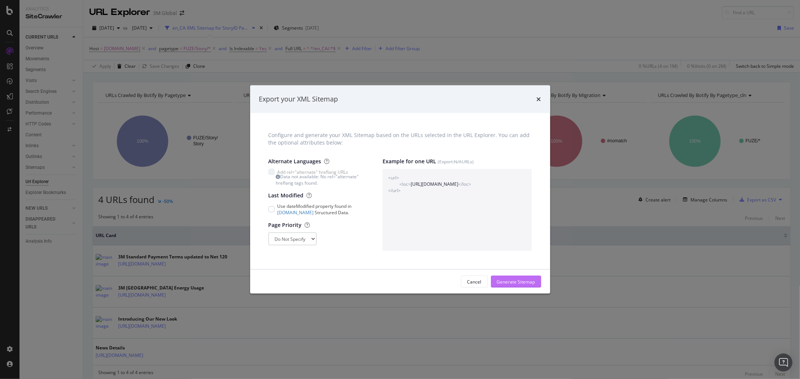
click at [510, 282] on div "Generate Sitemap" at bounding box center [516, 282] width 38 height 6
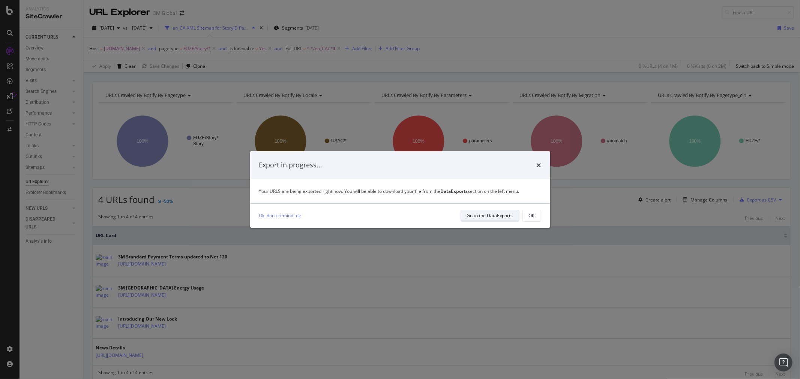
click at [503, 214] on div "Go to the DataExports" at bounding box center [490, 216] width 46 height 6
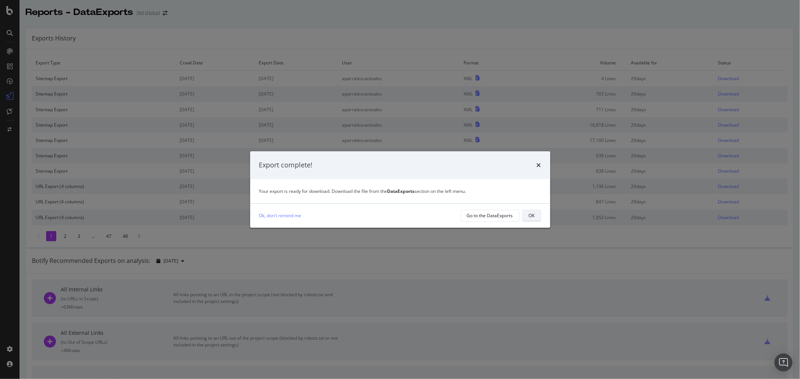
click at [530, 217] on div "OK" at bounding box center [532, 216] width 6 height 6
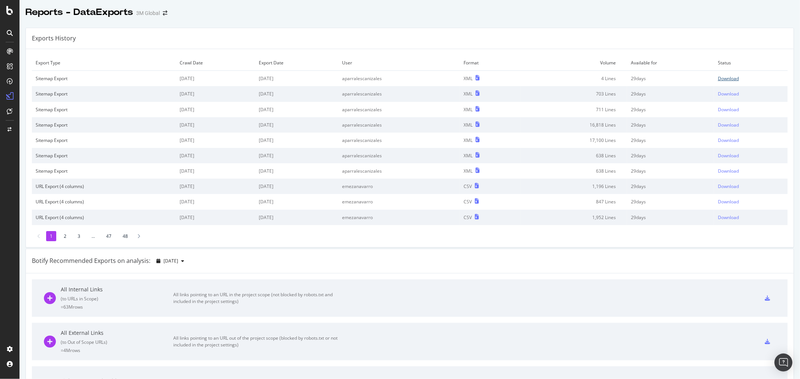
click at [725, 79] on div "Download" at bounding box center [727, 78] width 21 height 6
click at [329, 14] on div "Reports - DataExports 3M Global" at bounding box center [409, 9] width 780 height 19
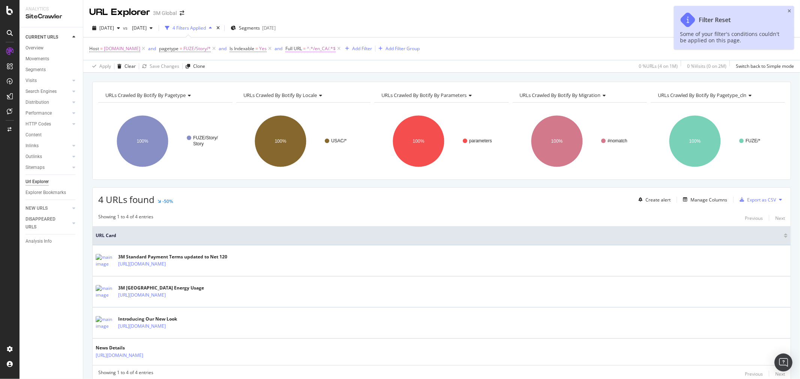
click at [329, 50] on span "^.*/en_CA/.*$" at bounding box center [321, 48] width 29 height 10
click at [304, 79] on input "/en_CA/" at bounding box center [330, 80] width 71 height 12
click at [306, 79] on input "/en_CA/" at bounding box center [330, 80] width 71 height 12
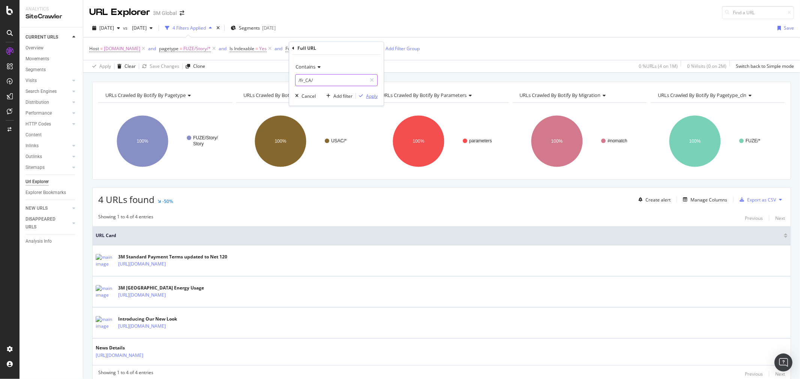
type input "/fr_CA/"
click at [374, 95] on div "Apply" at bounding box center [372, 96] width 12 height 6
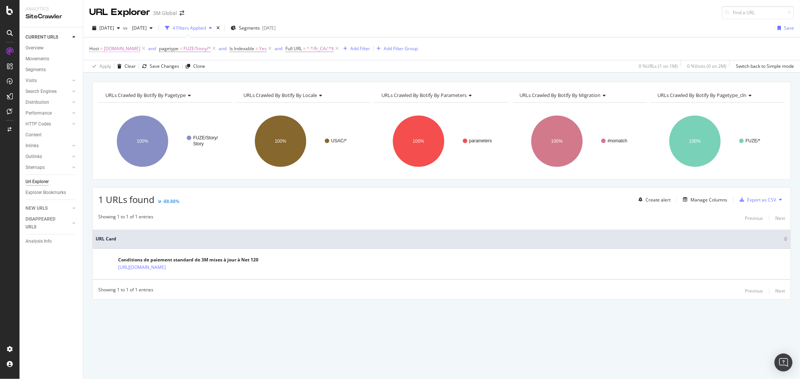
click at [128, 49] on span "[DOMAIN_NAME]" at bounding box center [122, 48] width 36 height 10
click at [114, 25] on span "[DATE]" at bounding box center [106, 28] width 15 height 6
click at [130, 67] on div "[DATE]" at bounding box center [120, 69] width 40 height 7
click at [782, 201] on button at bounding box center [780, 200] width 9 height 12
click at [756, 201] on span "Export XML Sitemaps" at bounding box center [747, 200] width 44 height 7
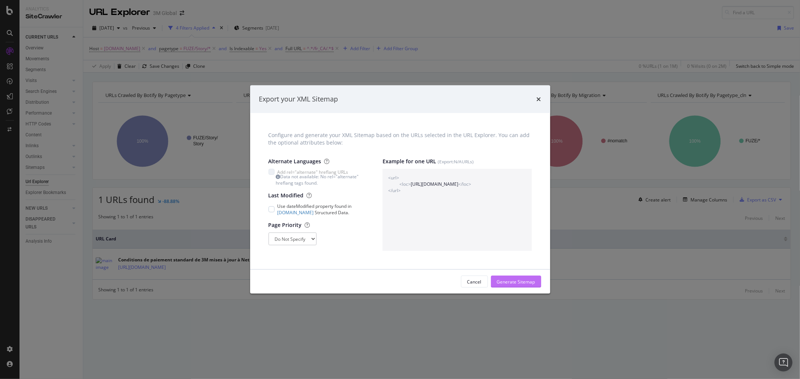
click at [530, 280] on div "Generate Sitemap" at bounding box center [516, 282] width 38 height 6
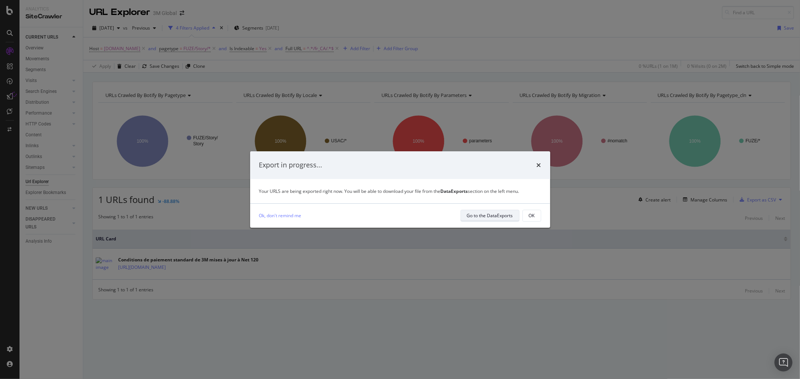
click at [506, 219] on div "Go to the DataExports" at bounding box center [490, 216] width 46 height 6
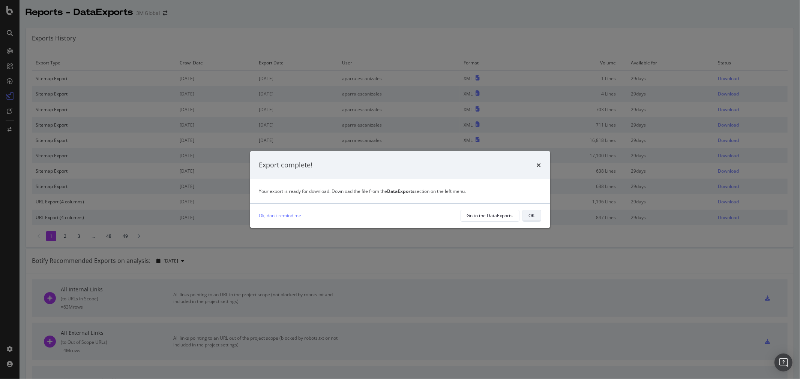
click at [531, 214] on div "OK" at bounding box center [532, 216] width 6 height 6
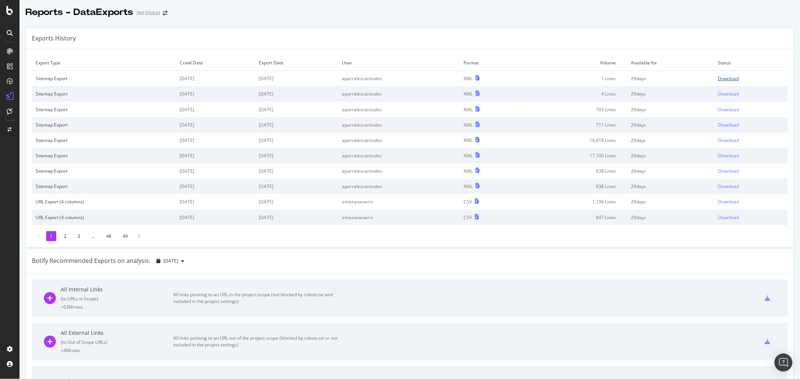
click at [723, 79] on div "Download" at bounding box center [727, 78] width 21 height 6
click at [329, 35] on div "Exports History" at bounding box center [409, 38] width 767 height 21
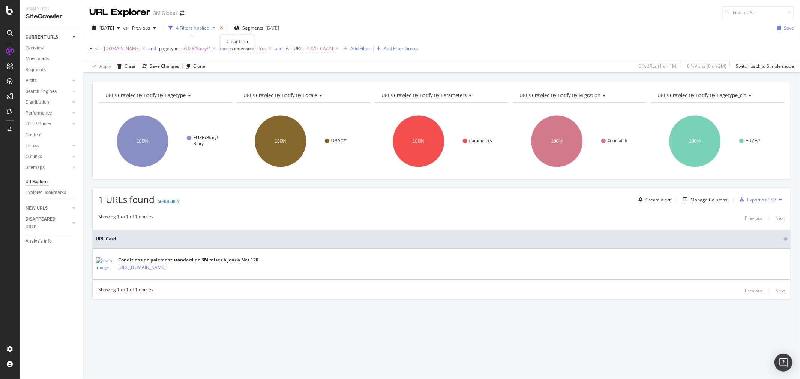
click at [223, 26] on icon "times" at bounding box center [221, 28] width 3 height 4
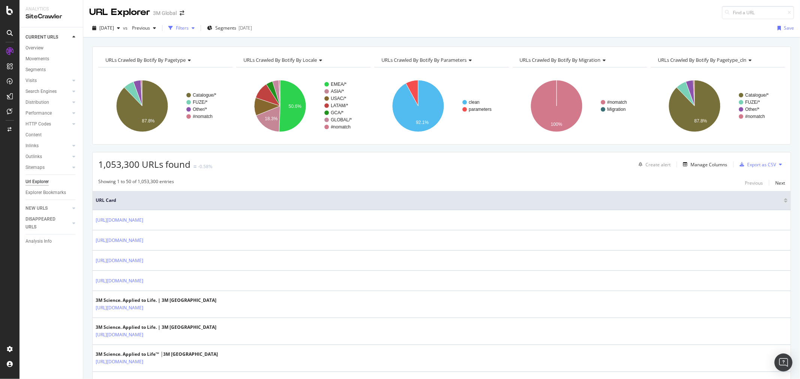
click at [189, 25] on div "Filters" at bounding box center [182, 28] width 13 height 6
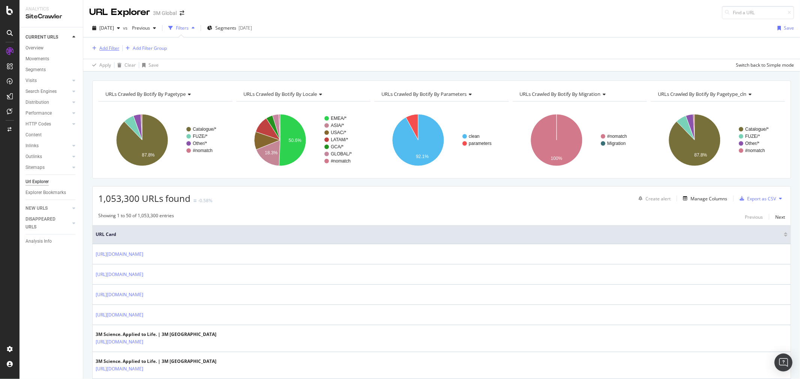
click at [112, 47] on div "Add Filter" at bounding box center [109, 48] width 20 height 6
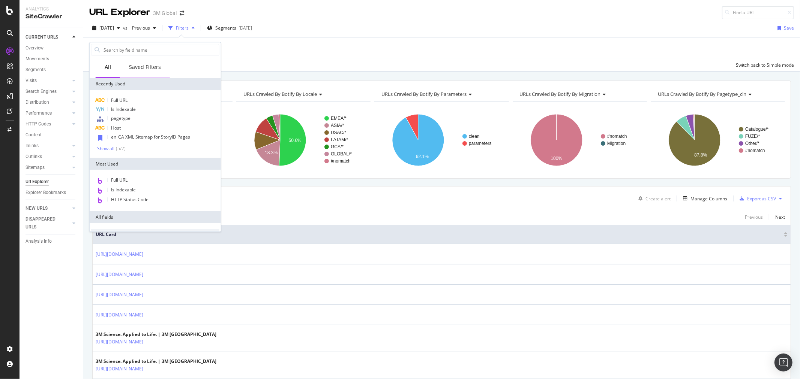
click at [144, 66] on div "Saved Filters" at bounding box center [145, 66] width 32 height 7
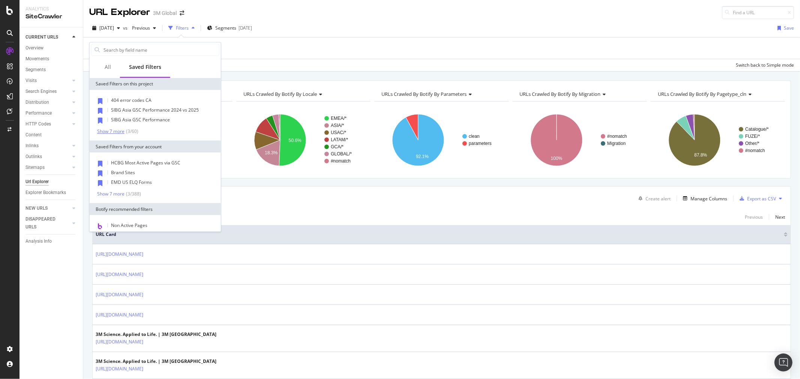
click at [111, 132] on div "Show 7 more" at bounding box center [110, 131] width 27 height 5
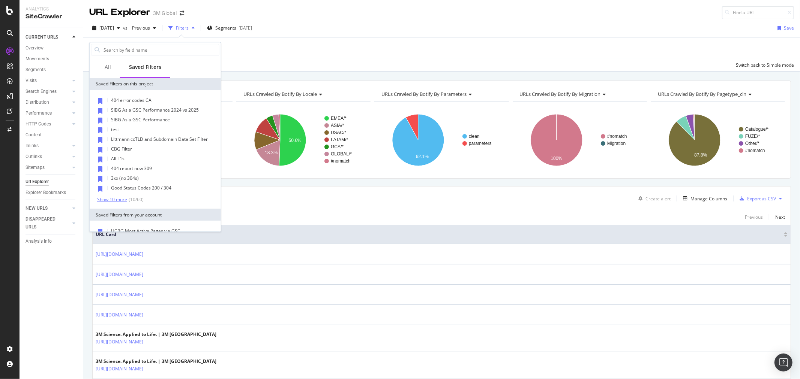
click at [119, 197] on div "Show 10 more" at bounding box center [112, 199] width 30 height 5
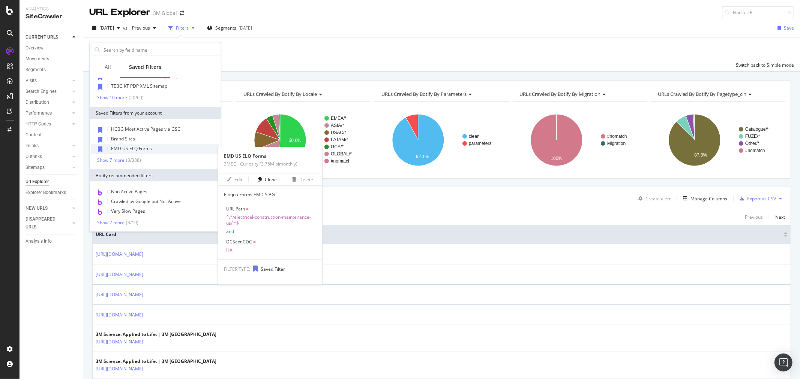
scroll to position [158, 0]
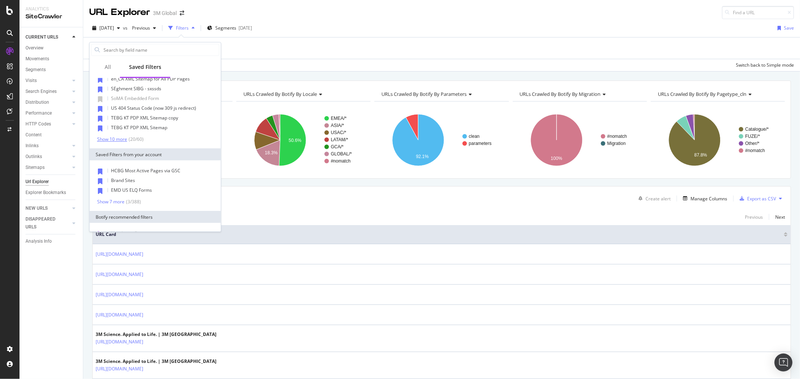
click at [121, 141] on div "Show 10 more" at bounding box center [112, 139] width 30 height 5
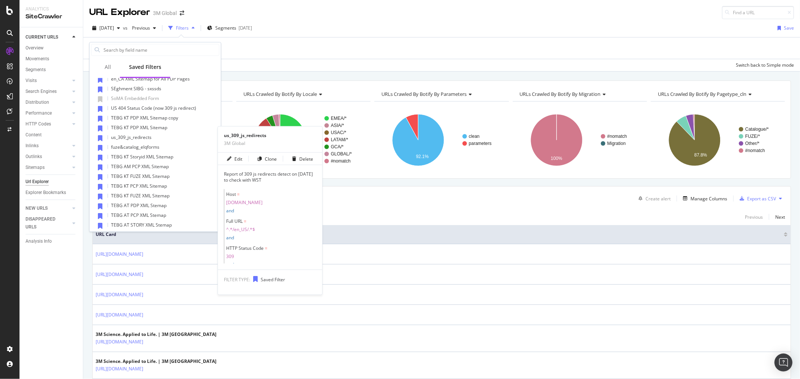
scroll to position [241, 0]
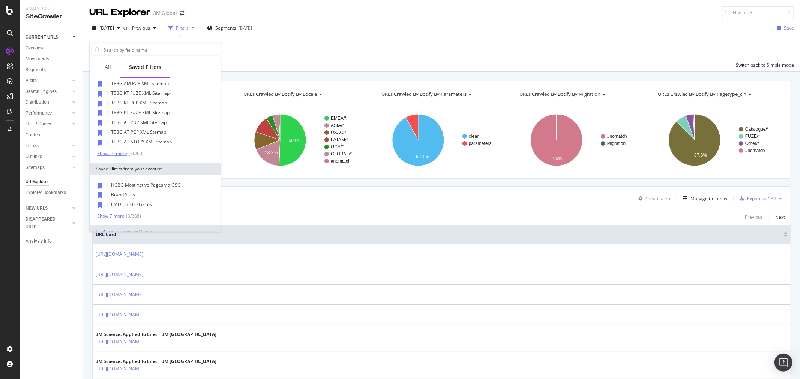
click at [111, 154] on div "Show 10 more" at bounding box center [112, 153] width 30 height 5
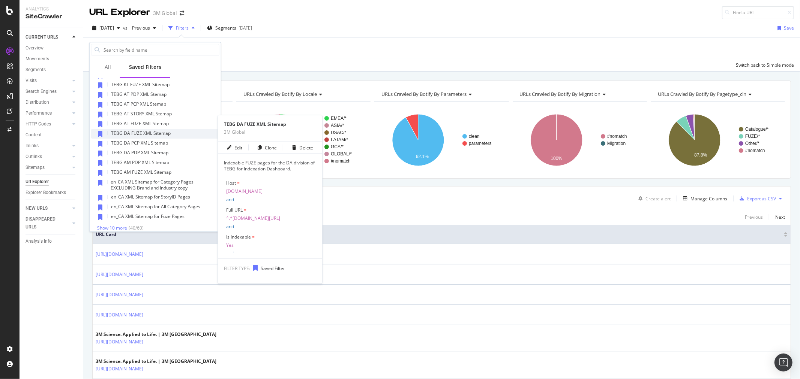
scroll to position [283, 0]
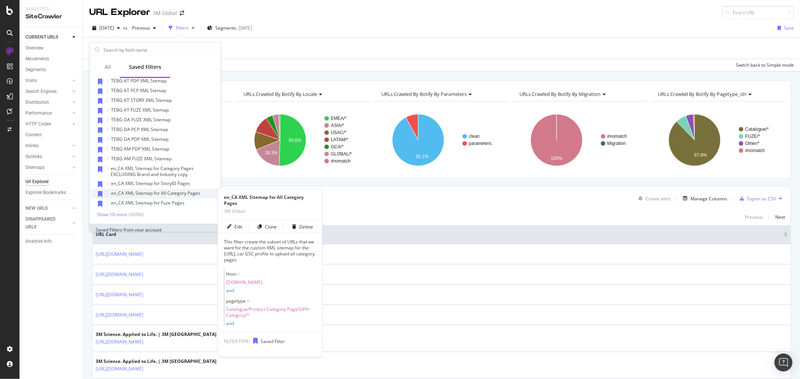
click at [185, 192] on span "en_CA XML Sitemap for All Category Pages" at bounding box center [155, 193] width 89 height 6
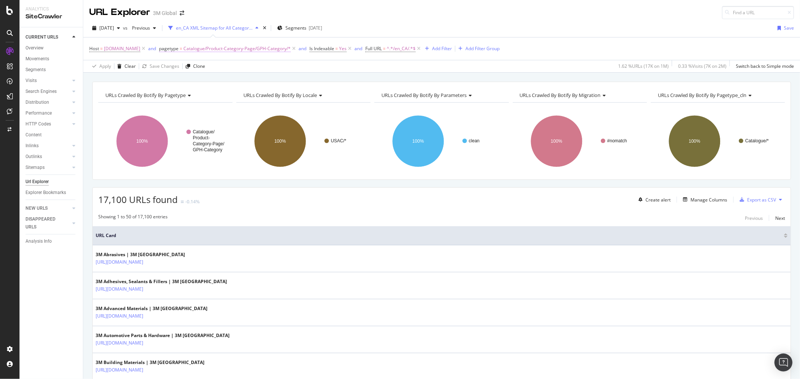
click at [277, 48] on span "Catalogue/Product-Category-Page/GPH-Category/*" at bounding box center [236, 48] width 107 height 10
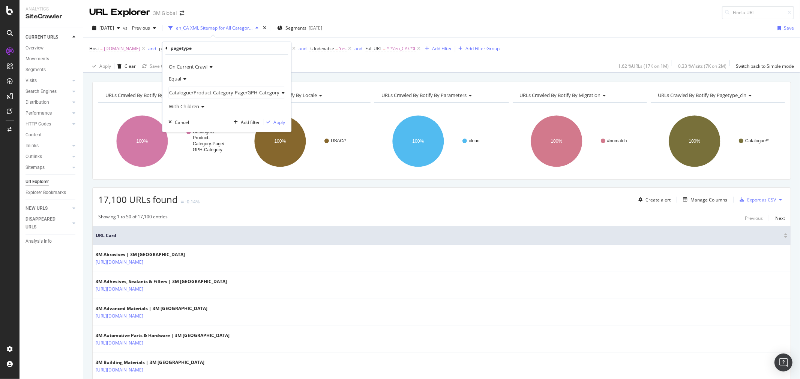
click at [214, 90] on span "Catalogue/Product-Category-Page/GPH-Category" at bounding box center [224, 92] width 110 height 7
click at [265, 124] on span "Select" at bounding box center [264, 123] width 13 height 6
click at [245, 122] on div "Apply" at bounding box center [245, 122] width 12 height 6
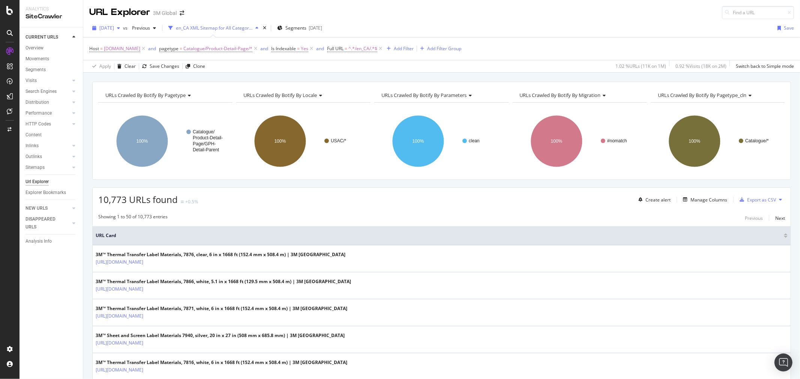
click at [123, 30] on div "button" at bounding box center [118, 28] width 9 height 4
click at [124, 54] on div "[DATE]" at bounding box center [120, 55] width 40 height 7
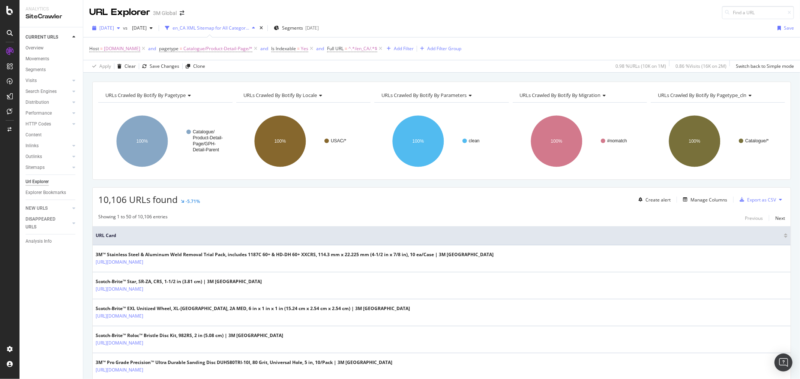
click at [114, 29] on span "[DATE]" at bounding box center [106, 28] width 15 height 6
click at [129, 68] on div "[DATE]" at bounding box center [120, 69] width 40 height 7
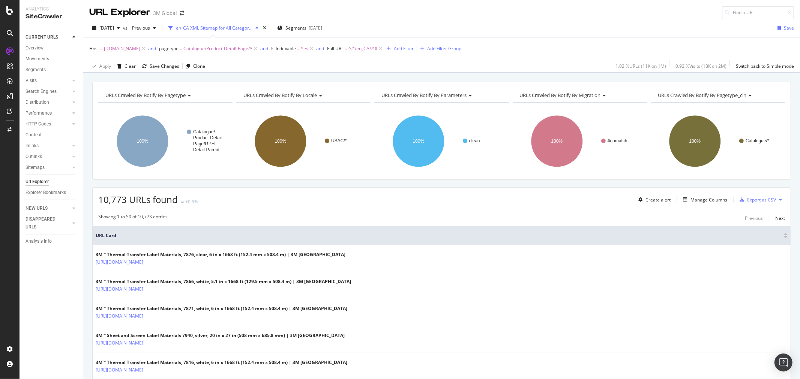
click at [776, 199] on button at bounding box center [780, 200] width 9 height 12
click at [756, 200] on span "Export XML Sitemaps" at bounding box center [741, 200] width 44 height 7
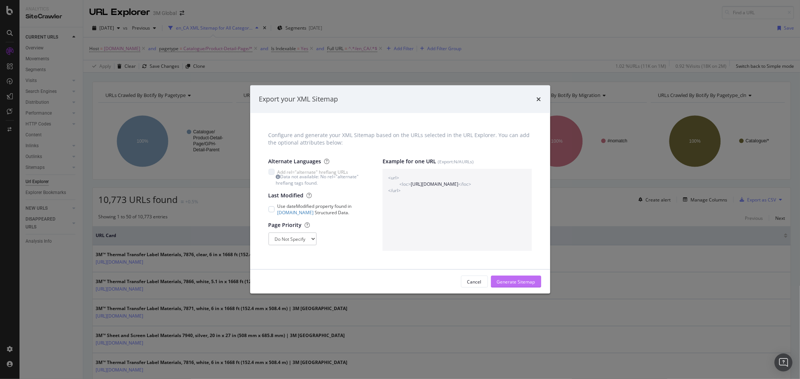
click at [535, 283] on div "Generate Sitemap" at bounding box center [516, 282] width 38 height 6
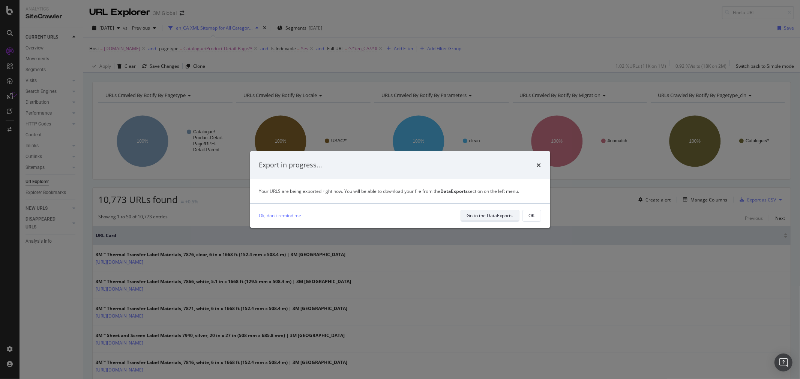
click at [493, 218] on div "Go to the DataExports" at bounding box center [490, 216] width 46 height 6
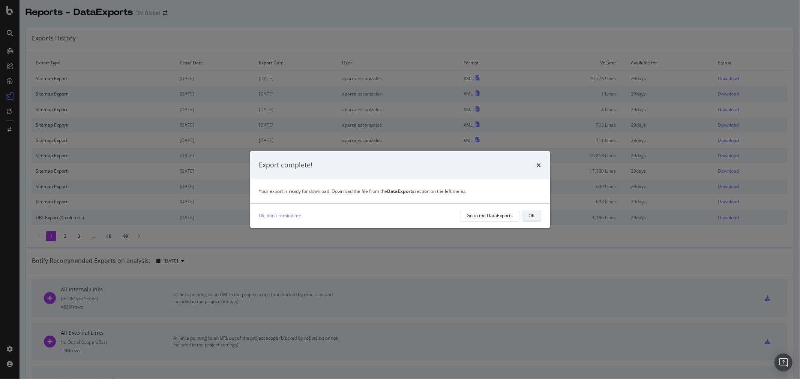
click at [533, 212] on div "OK" at bounding box center [532, 216] width 6 height 10
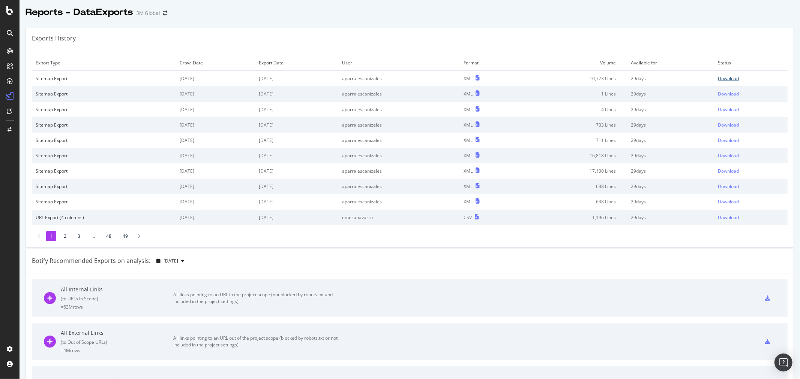
click at [723, 81] on div "Download" at bounding box center [727, 78] width 21 height 6
drag, startPoint x: 401, startPoint y: 43, endPoint x: 181, endPoint y: 20, distance: 221.2
click at [400, 43] on div "Exports History" at bounding box center [409, 38] width 767 height 21
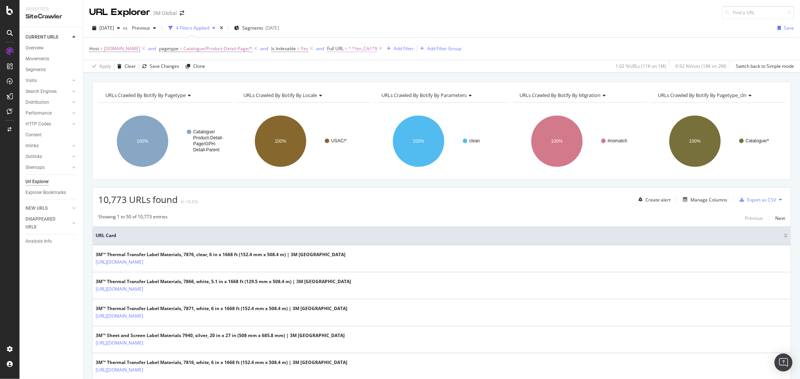
click at [362, 46] on span "^.*/en_CA/.*$" at bounding box center [362, 48] width 29 height 10
click at [345, 78] on input "/en_CA/" at bounding box center [372, 80] width 71 height 12
click at [346, 81] on input "/en_CA/" at bounding box center [372, 80] width 71 height 12
type input "/fr_CA/"
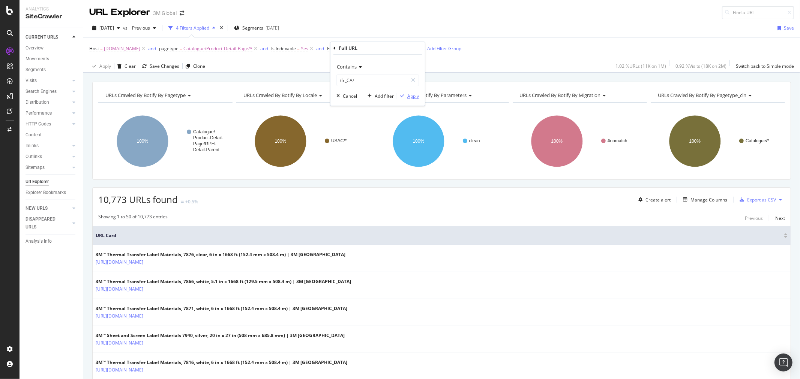
click at [411, 97] on div "Apply" at bounding box center [413, 96] width 12 height 6
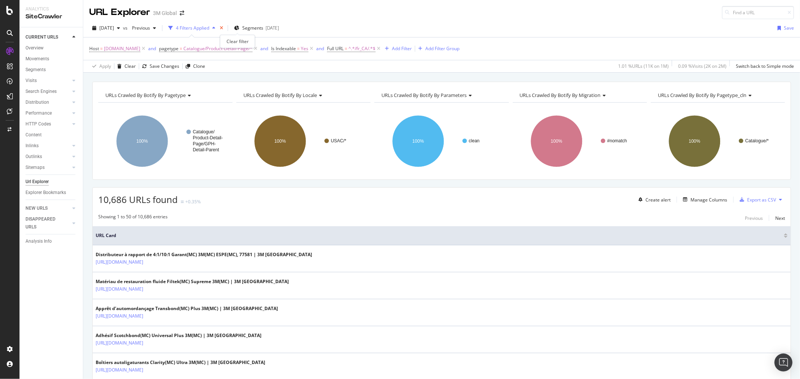
click at [223, 27] on icon "times" at bounding box center [221, 28] width 3 height 4
